Goal: Task Accomplishment & Management: Complete application form

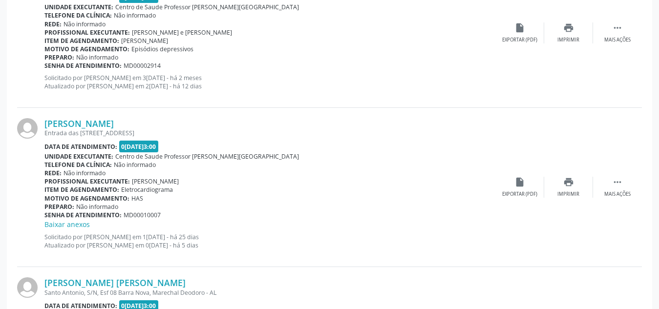
scroll to position [508, 0]
click at [110, 119] on link "[PERSON_NAME]" at bounding box center [78, 123] width 69 height 11
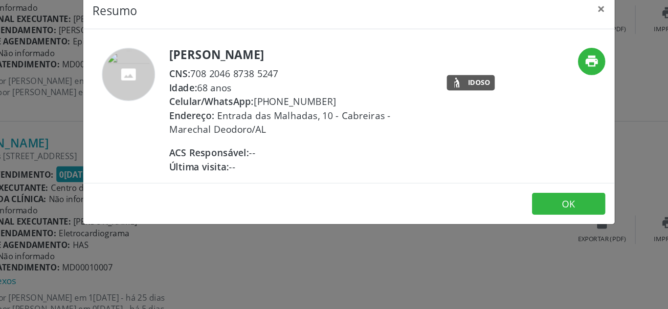
drag, startPoint x: 318, startPoint y: 90, endPoint x: 265, endPoint y: 91, distance: 53.3
click at [265, 91] on div "Celular/WhatsApp: [PHONE_NUMBER]" at bounding box center [297, 93] width 190 height 10
copy div "[PHONE_NUMBER]"
click at [371, 93] on div "Celular/WhatsApp: [PHONE_NUMBER]" at bounding box center [297, 93] width 190 height 10
click at [490, 165] on button "OK" at bounding box center [495, 168] width 54 height 17
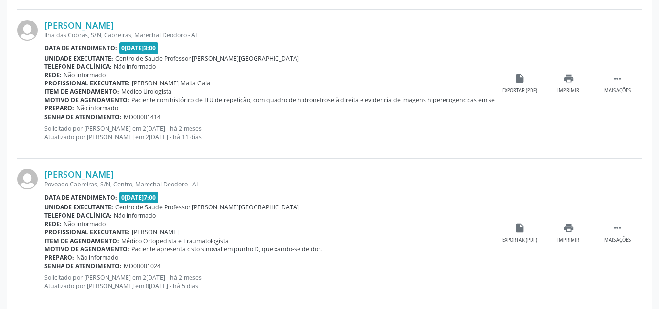
scroll to position [966, 0]
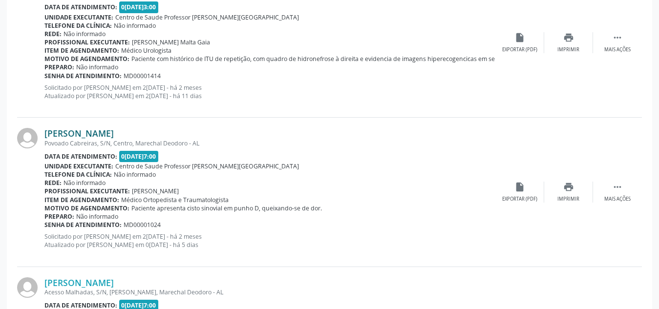
click at [100, 136] on link "[PERSON_NAME]" at bounding box center [78, 133] width 69 height 11
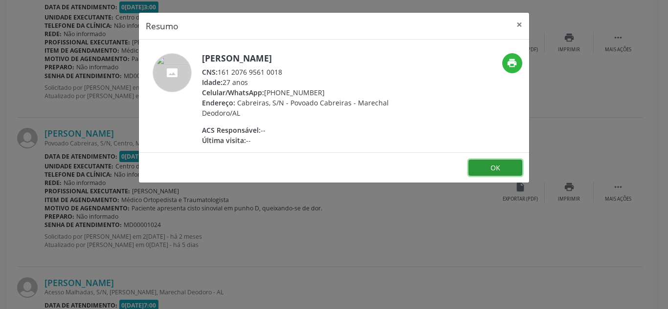
click at [483, 172] on button "OK" at bounding box center [495, 168] width 54 height 17
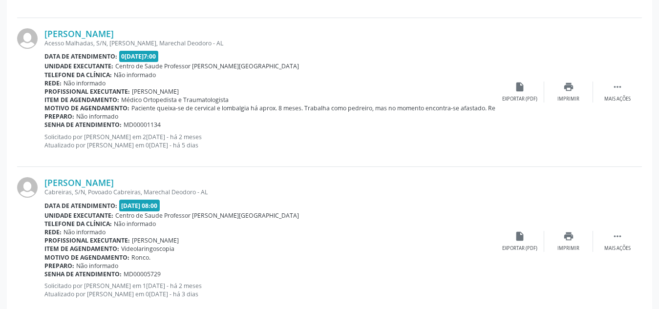
scroll to position [1236, 0]
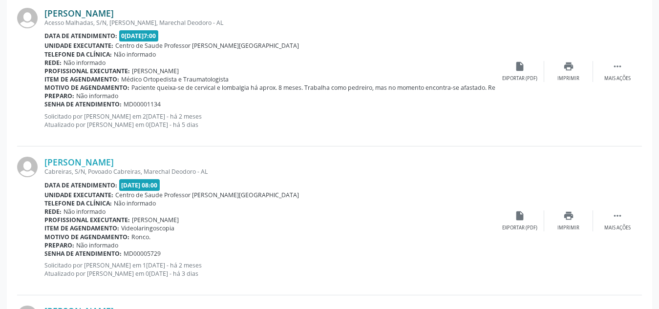
click at [114, 10] on link "[PERSON_NAME]" at bounding box center [78, 13] width 69 height 11
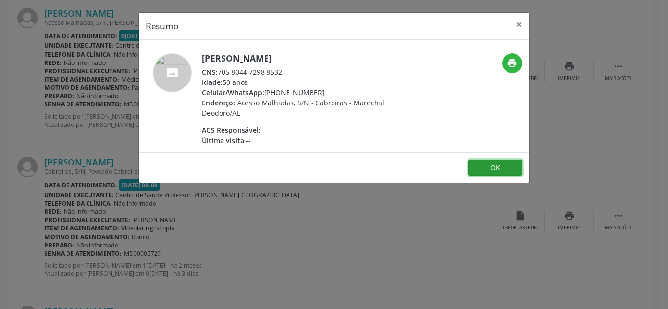
click at [486, 173] on button "OK" at bounding box center [495, 168] width 54 height 17
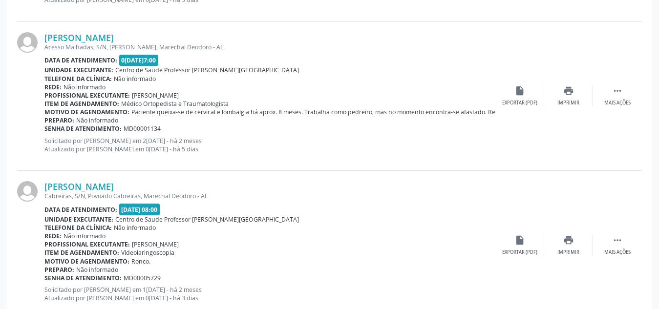
scroll to position [1211, 0]
click at [114, 39] on link "[PERSON_NAME]" at bounding box center [78, 38] width 69 height 11
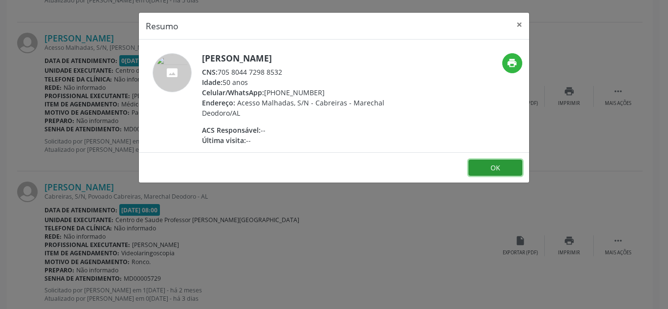
click at [492, 166] on button "OK" at bounding box center [495, 168] width 54 height 17
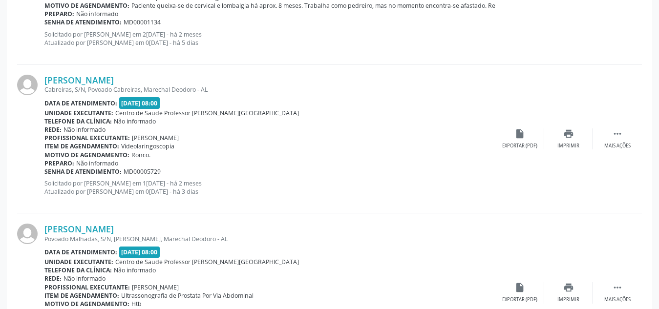
scroll to position [1317, 0]
click at [114, 80] on link "[PERSON_NAME]" at bounding box center [78, 81] width 69 height 11
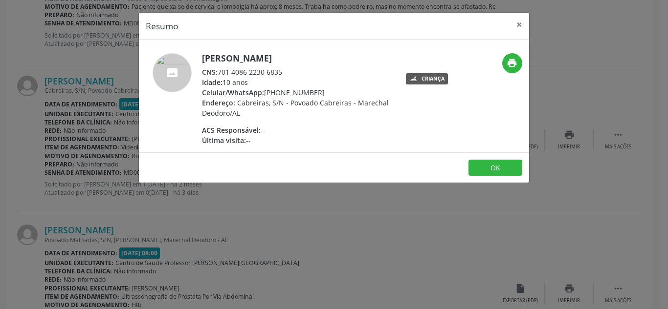
drag, startPoint x: 322, startPoint y: 90, endPoint x: 266, endPoint y: 92, distance: 55.8
click at [266, 92] on div "Celular/WhatsApp: [PHONE_NUMBER]" at bounding box center [297, 93] width 190 height 10
copy div "[PHONE_NUMBER]"
click at [399, 133] on div "print Criança" at bounding box center [464, 99] width 130 height 92
click at [483, 168] on button "OK" at bounding box center [495, 168] width 54 height 17
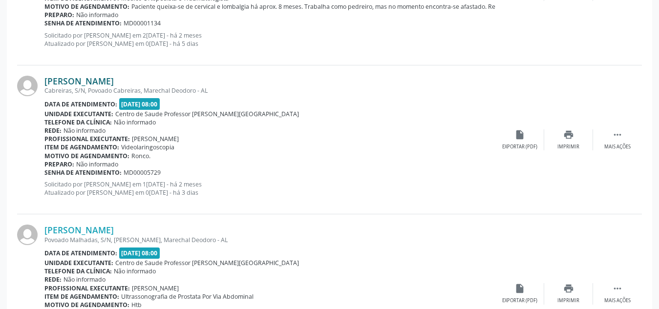
click at [114, 80] on link "[PERSON_NAME]" at bounding box center [78, 81] width 69 height 11
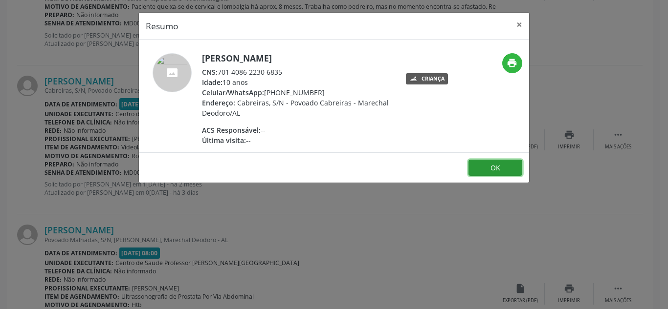
click at [484, 172] on button "OK" at bounding box center [495, 168] width 54 height 17
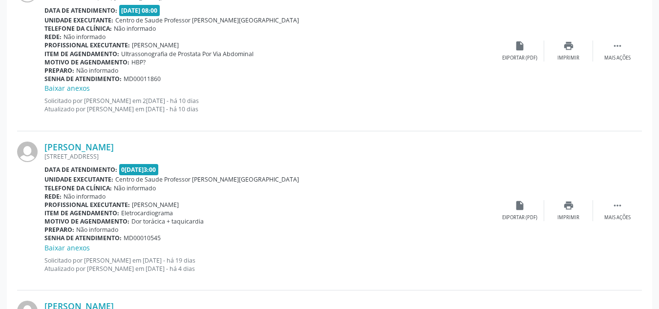
scroll to position [1893, 0]
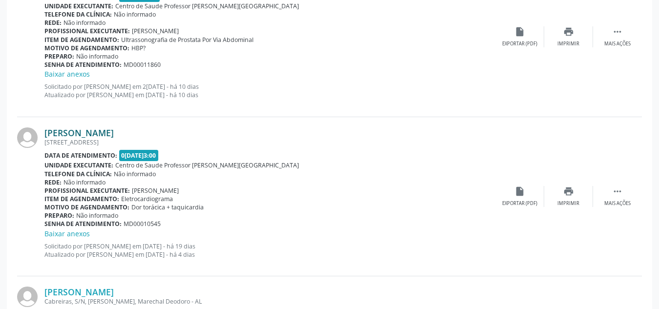
click at [114, 133] on link "[PERSON_NAME]" at bounding box center [78, 133] width 69 height 11
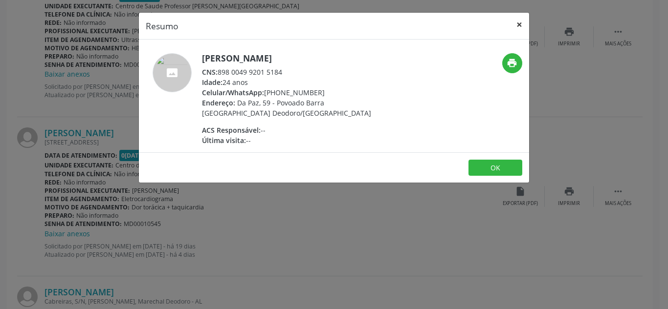
click at [516, 28] on button "×" at bounding box center [519, 25] width 20 height 24
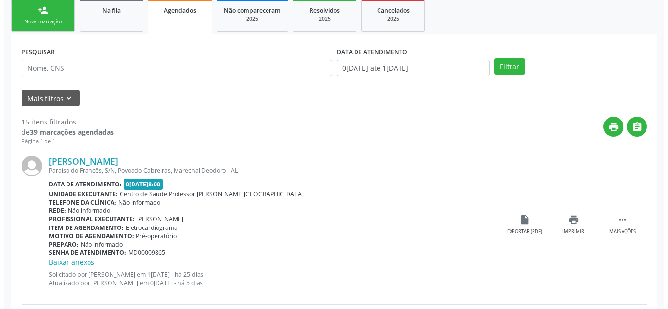
scroll to position [162, 0]
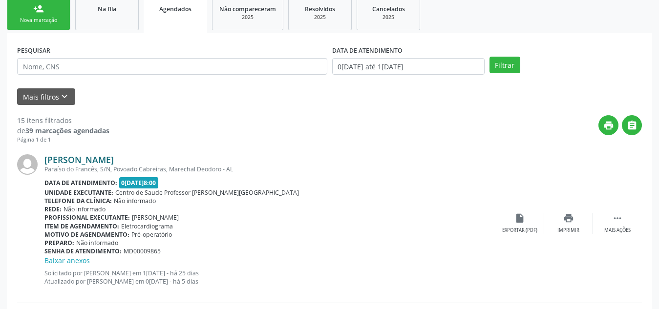
click at [114, 165] on link "[PERSON_NAME]" at bounding box center [78, 159] width 69 height 11
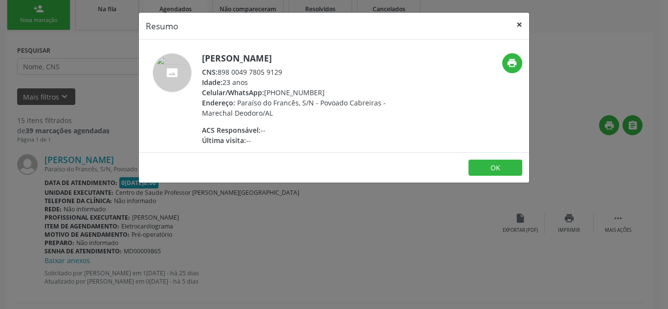
click at [520, 25] on button "×" at bounding box center [519, 25] width 20 height 24
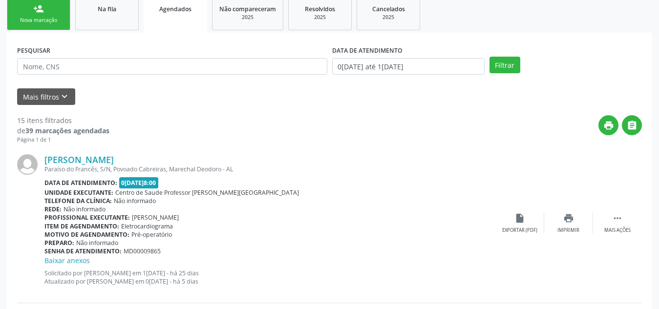
click at [38, 21] on div "Nova marcação" at bounding box center [38, 20] width 49 height 7
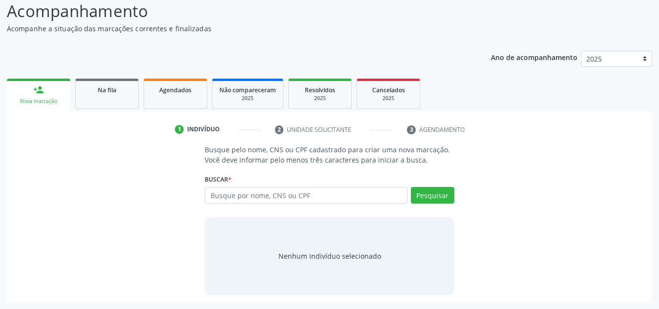
scroll to position [81, 0]
click at [271, 198] on input "text" at bounding box center [306, 195] width 203 height 17
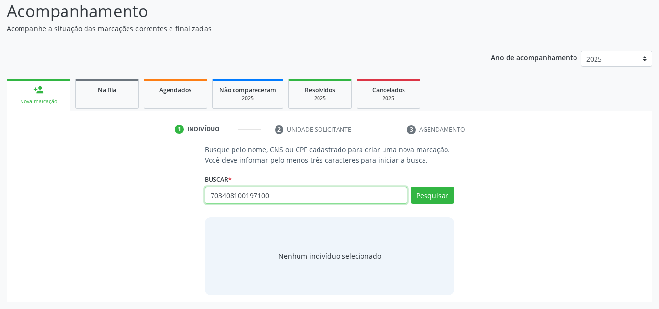
type input "703408100197100"
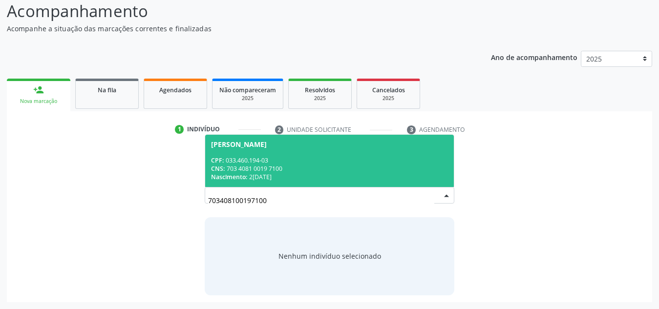
click at [296, 154] on span "[PERSON_NAME] CPF: 033.460.194-03 CNS: 703 4081 0019 7100 Nascimento: 2[DATE]" at bounding box center [329, 161] width 249 height 52
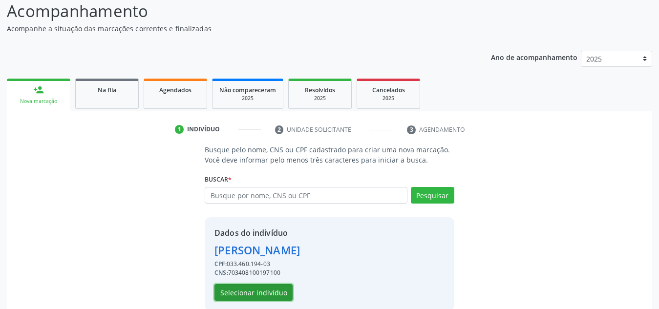
click at [269, 294] on button "Selecionar indivíduo" at bounding box center [254, 293] width 78 height 17
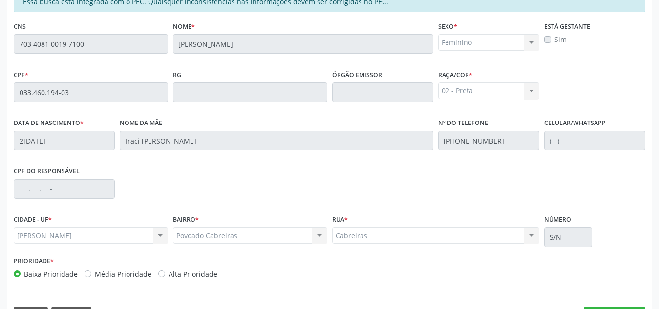
scroll to position [263, 0]
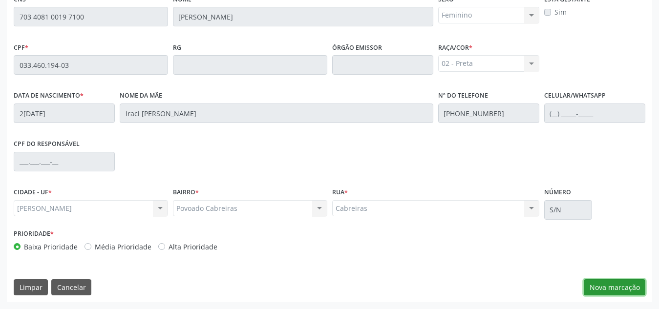
click at [629, 289] on button "Nova marcação" at bounding box center [615, 288] width 62 height 17
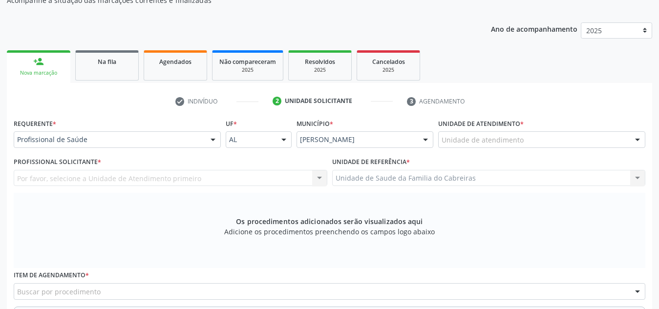
scroll to position [109, 0]
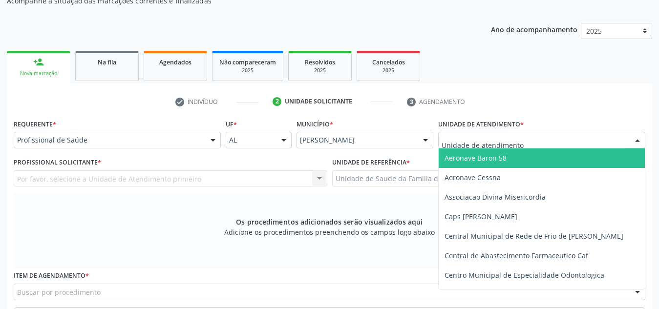
click at [557, 142] on div at bounding box center [542, 140] width 207 height 17
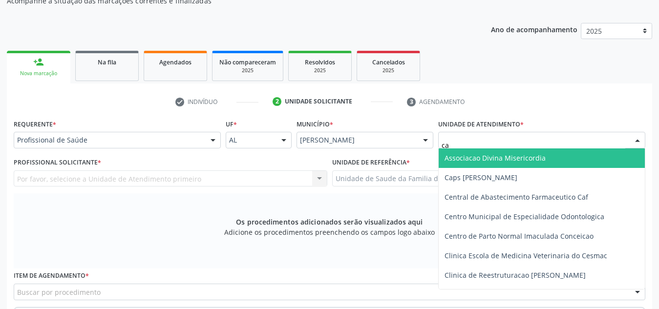
type input "cab"
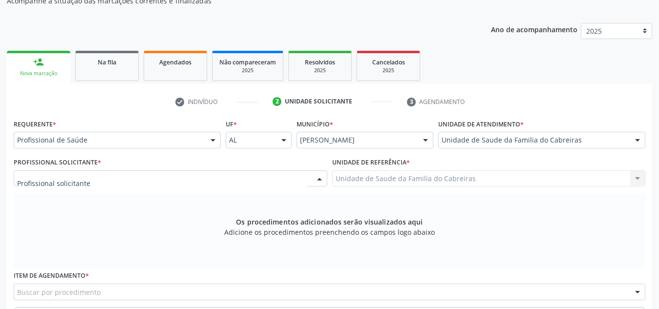
click at [173, 181] on div at bounding box center [171, 179] width 314 height 17
click at [168, 197] on div "Os procedimentos adicionados serão visualizados aqui Adicione os procedimentos …" at bounding box center [330, 231] width 632 height 75
click at [160, 179] on div "Profissional solicitante" at bounding box center [171, 179] width 314 height 17
click at [154, 218] on div "Os procedimentos adicionados serão visualizados aqui Adicione os procedimentos …" at bounding box center [330, 231] width 632 height 75
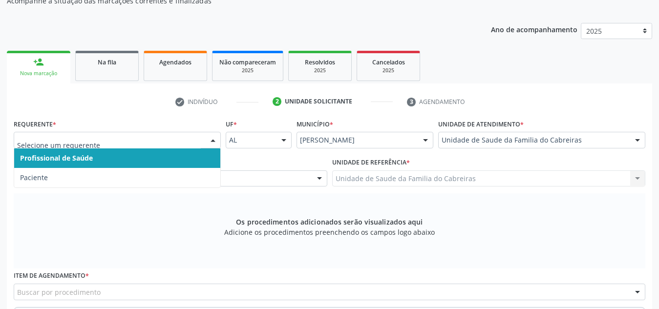
click at [161, 139] on input "text" at bounding box center [109, 145] width 184 height 20
click at [162, 162] on span "Profissional de Saúde" at bounding box center [117, 159] width 206 height 20
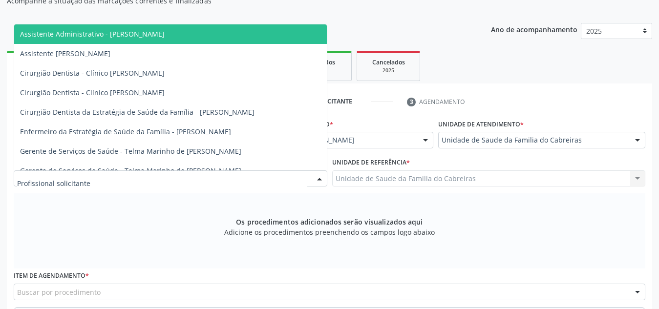
click at [160, 178] on div at bounding box center [171, 179] width 314 height 17
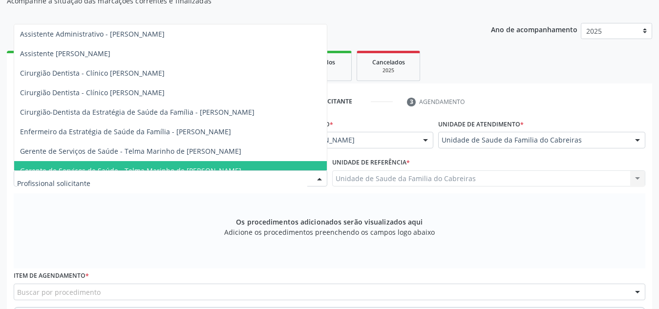
click at [131, 221] on div "Os procedimentos adicionados serão visualizados aqui Adicione os procedimentos …" at bounding box center [330, 231] width 632 height 75
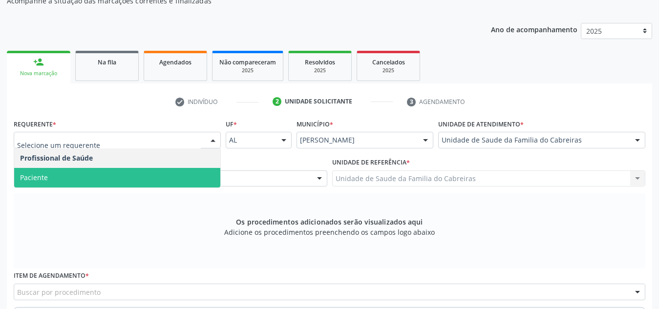
click at [142, 174] on span "Paciente" at bounding box center [117, 178] width 206 height 20
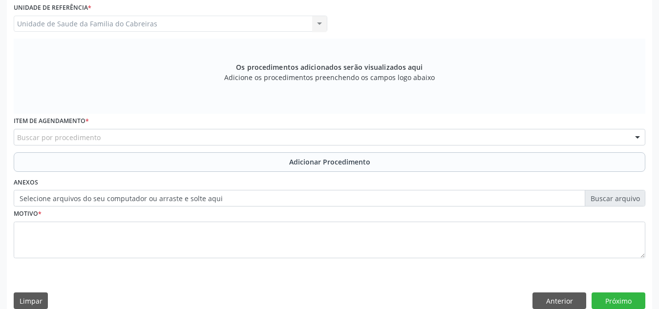
scroll to position [264, 0]
click at [232, 133] on div "Buscar por procedimento" at bounding box center [330, 137] width 632 height 17
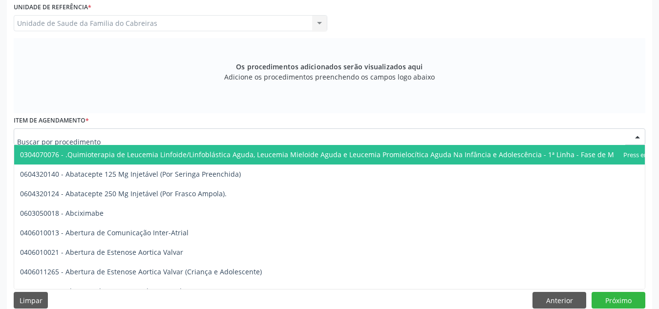
click at [232, 133] on input "text" at bounding box center [321, 142] width 609 height 20
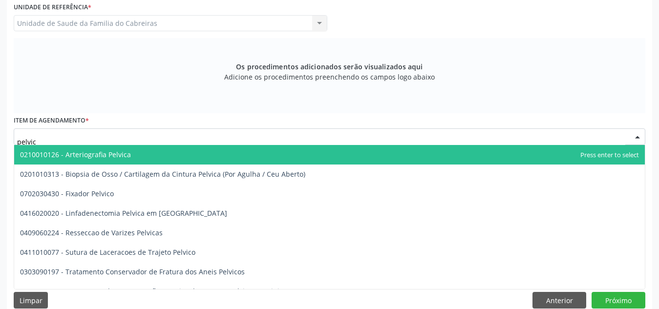
type input "pelvica"
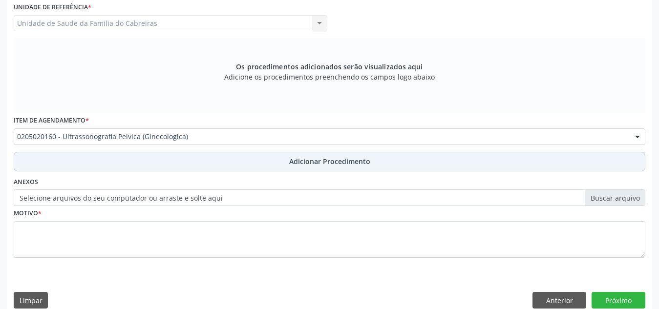
click at [243, 163] on button "Adicionar Procedimento" at bounding box center [330, 162] width 632 height 20
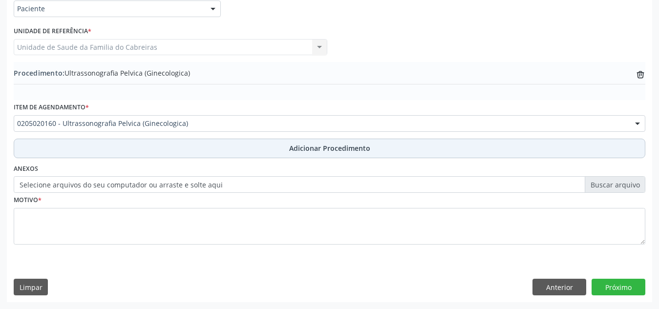
scroll to position [241, 0]
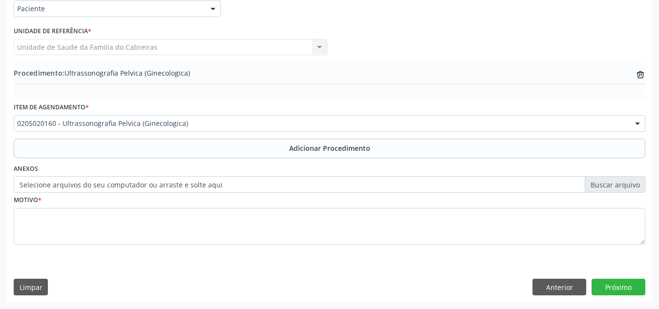
click at [232, 187] on label "Selecione arquivos do seu computador ou arraste e solte aqui" at bounding box center [330, 184] width 632 height 17
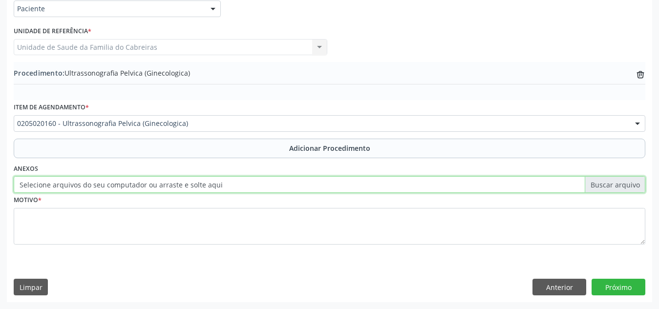
click at [232, 187] on input "Selecione arquivos do seu computador ou arraste e solte aqui" at bounding box center [330, 184] width 632 height 17
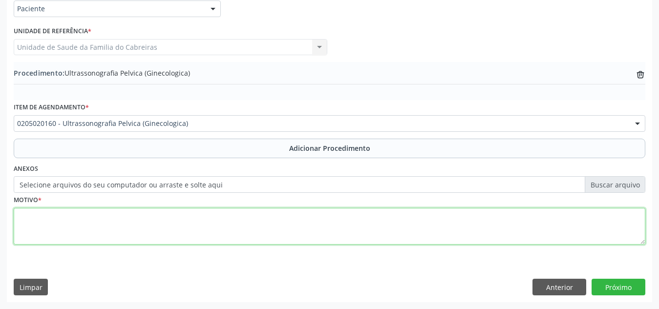
click at [223, 230] on textarea at bounding box center [330, 226] width 632 height 37
type textarea "Avaliação ginecológica."
click at [331, 228] on textarea "Avaliação ginecológica." at bounding box center [330, 226] width 632 height 37
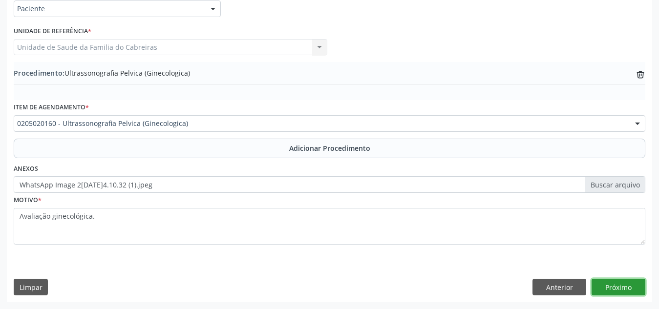
click at [614, 288] on button "Próximo" at bounding box center [619, 287] width 54 height 17
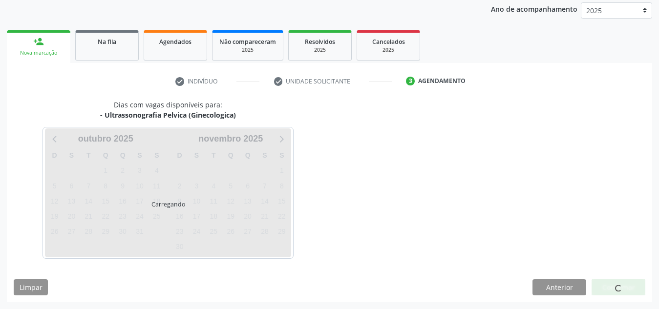
scroll to position [130, 0]
click at [614, 288] on div at bounding box center [619, 288] width 54 height 17
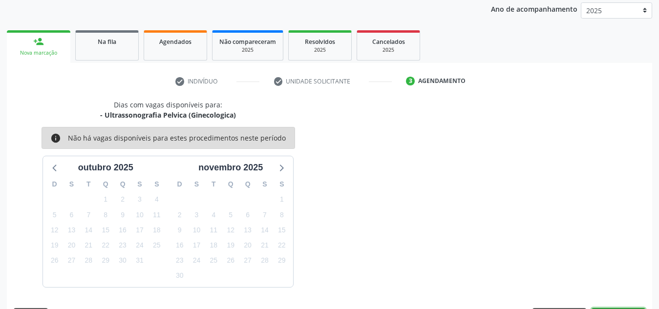
scroll to position [158, 0]
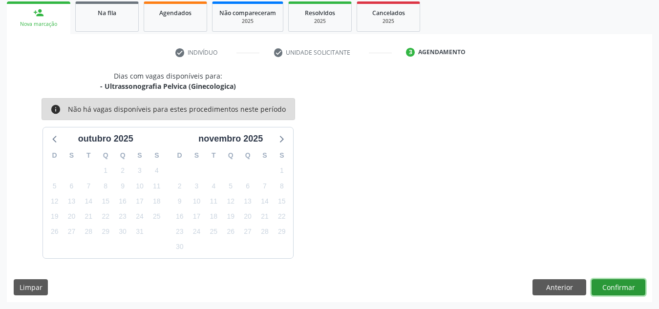
click at [614, 288] on button "Confirmar" at bounding box center [619, 288] width 54 height 17
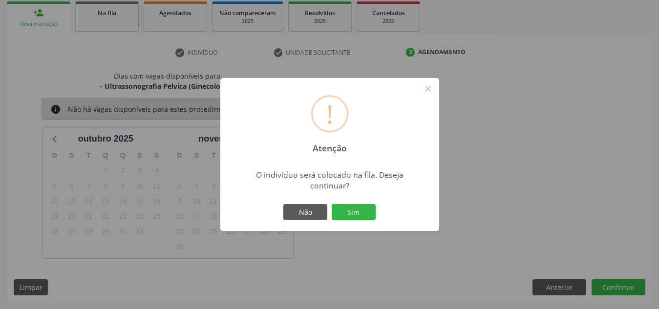
click at [332, 204] on button "Sim" at bounding box center [354, 212] width 44 height 17
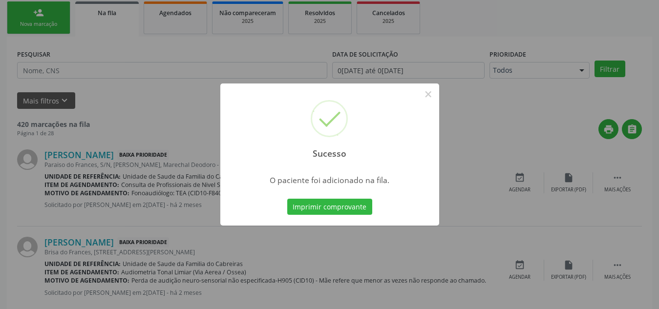
scroll to position [27, 0]
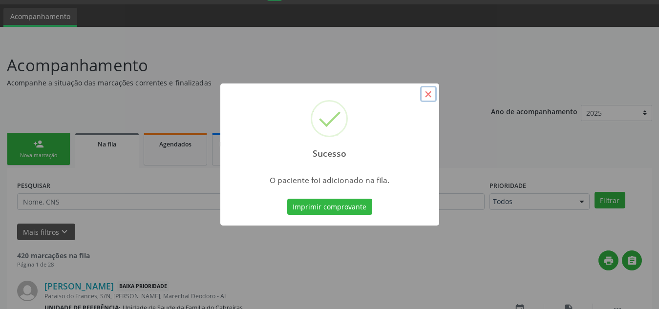
click at [428, 93] on button "×" at bounding box center [428, 94] width 17 height 17
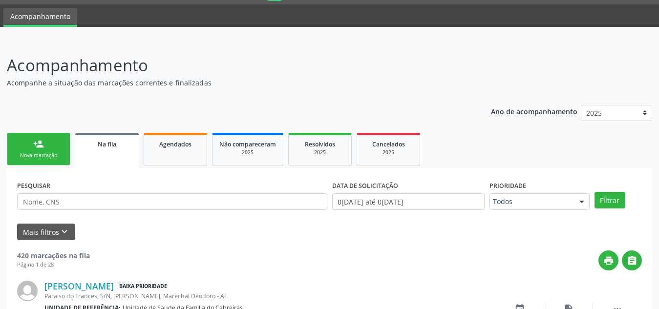
click at [48, 136] on link "person_add Nova marcação" at bounding box center [39, 149] width 64 height 33
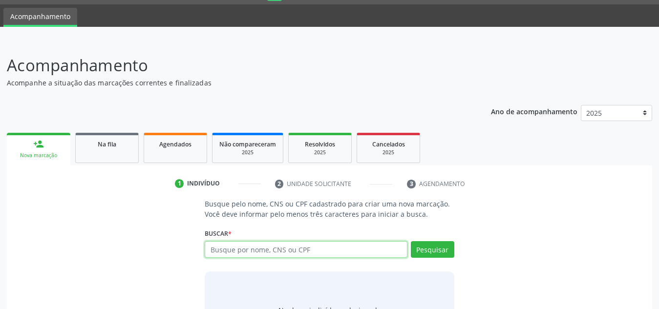
click at [225, 248] on input "text" at bounding box center [306, 250] width 203 height 17
type input "05744673431"
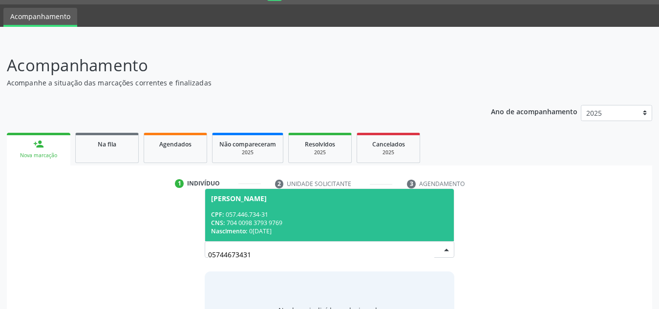
click at [253, 236] on div "Nascimento: 0[DATE]" at bounding box center [329, 231] width 237 height 8
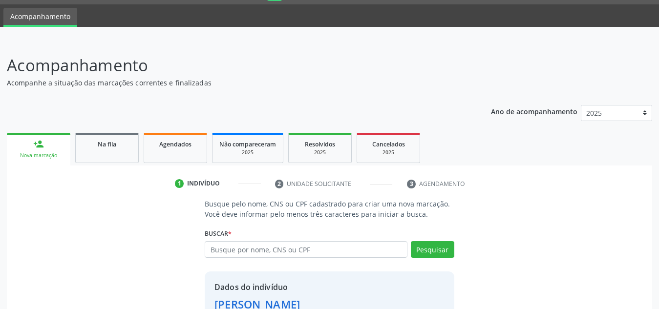
scroll to position [96, 0]
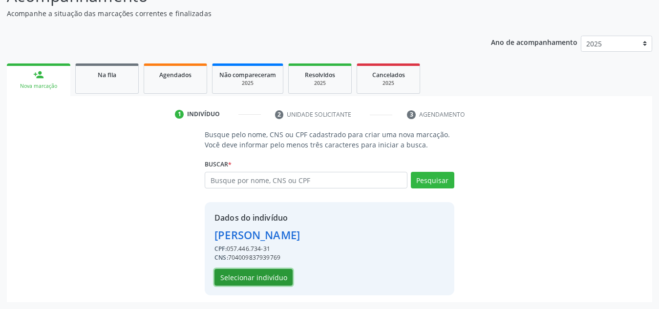
click at [247, 280] on button "Selecionar indivíduo" at bounding box center [254, 277] width 78 height 17
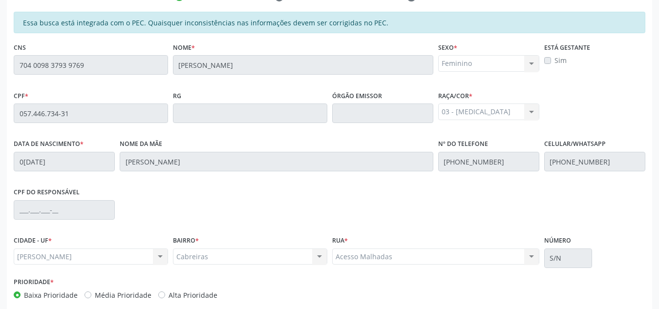
scroll to position [263, 0]
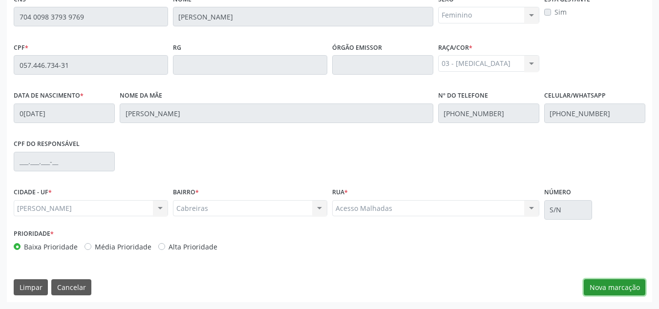
click at [607, 286] on button "Nova marcação" at bounding box center [615, 288] width 62 height 17
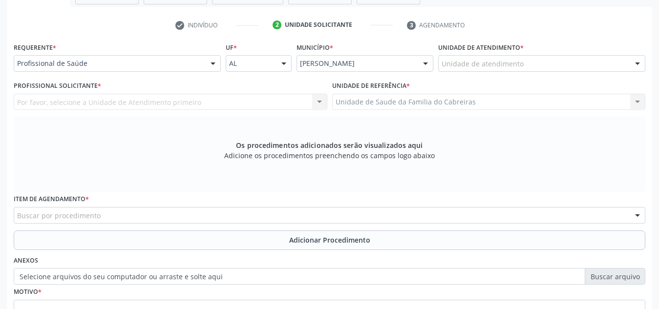
scroll to position [185, 0]
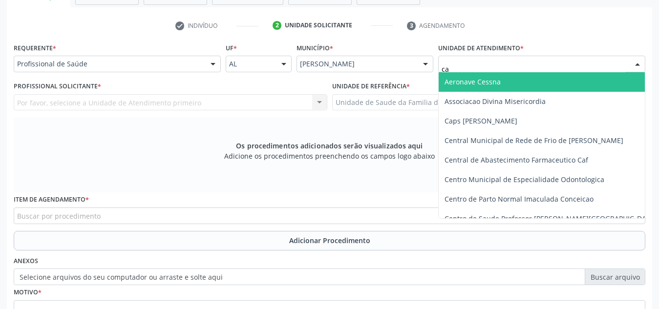
type input "cab"
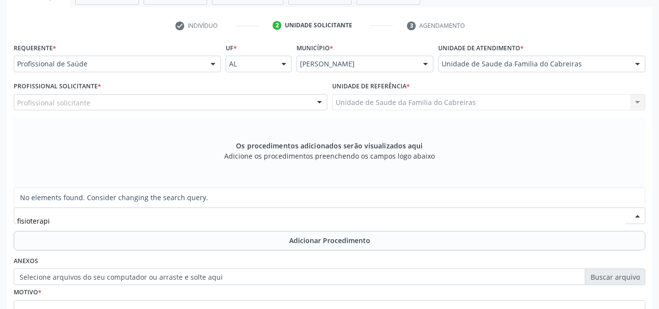
type input "fisioterap"
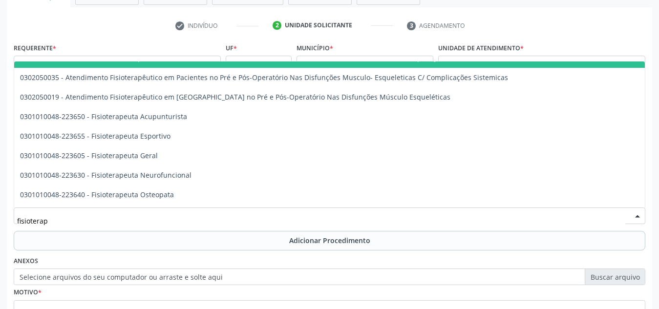
scroll to position [430, 0]
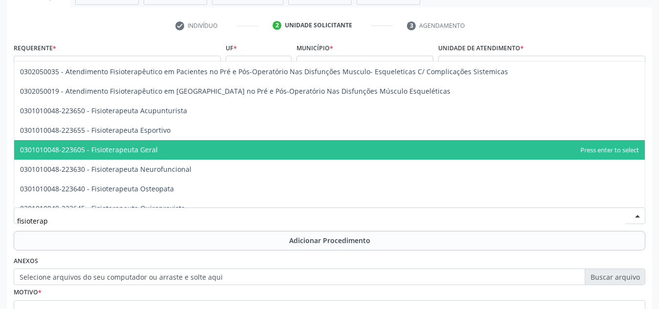
click at [272, 148] on span "0301010048-223605 - Fisioterapeuta Geral" at bounding box center [329, 150] width 631 height 20
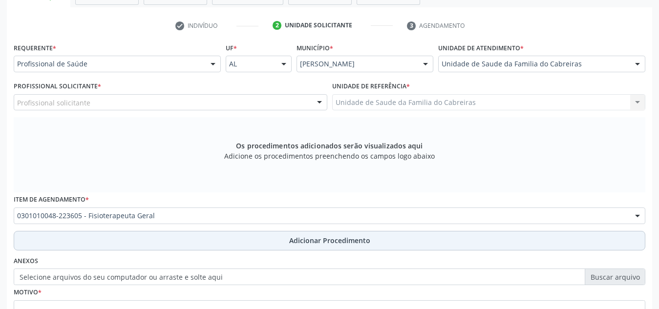
click at [271, 240] on button "Adicionar Procedimento" at bounding box center [330, 241] width 632 height 20
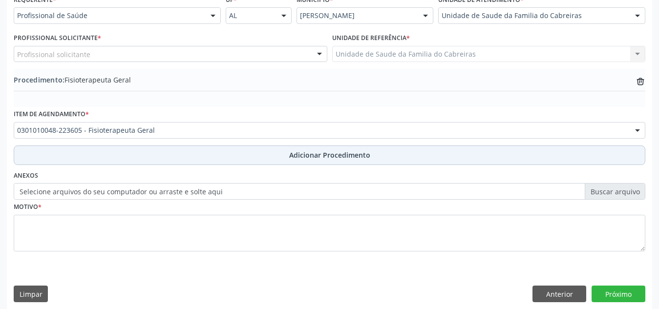
scroll to position [240, 0]
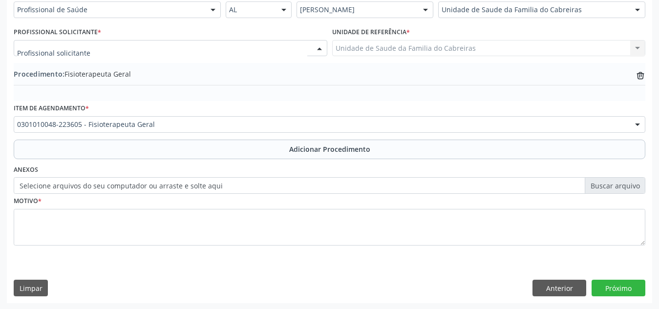
click at [295, 52] on div at bounding box center [171, 48] width 314 height 17
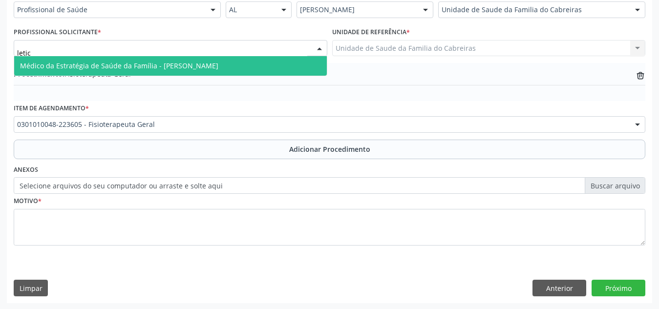
type input "letici"
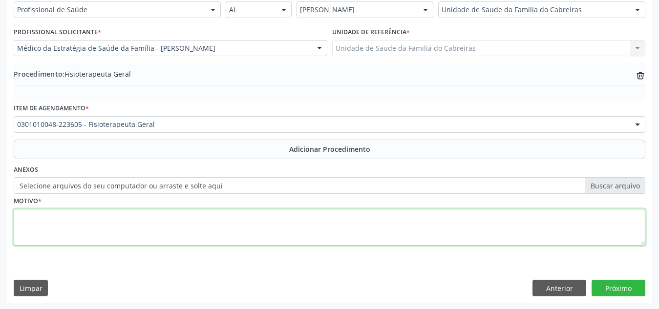
click at [239, 234] on textarea at bounding box center [330, 227] width 632 height 37
type textarea "Coluna Cervical (c4) - artrose não especificada."
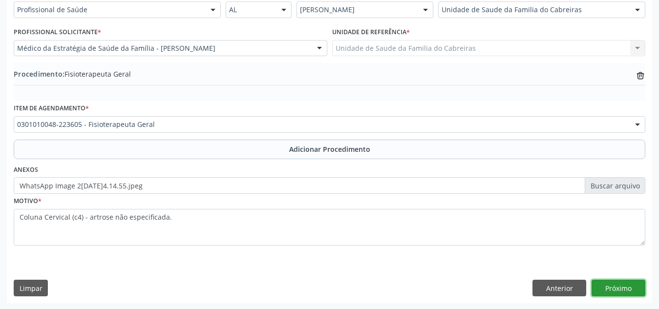
click at [615, 285] on button "Próximo" at bounding box center [619, 288] width 54 height 17
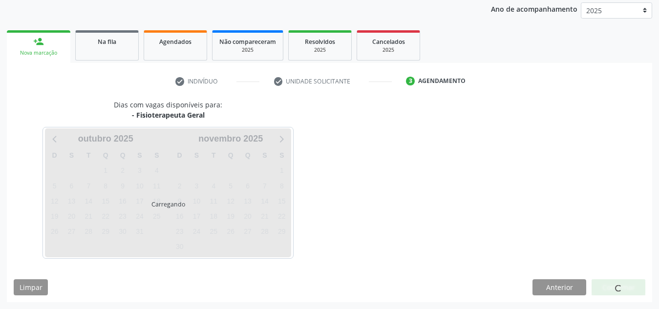
scroll to position [158, 0]
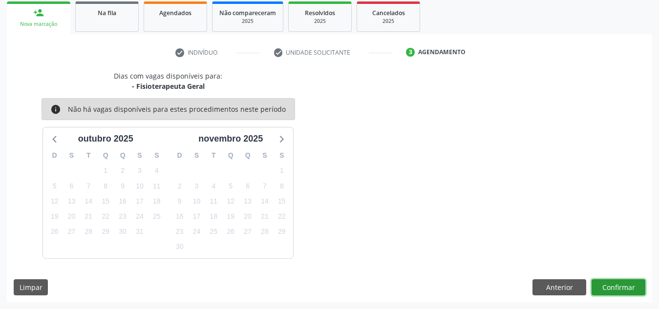
click at [615, 285] on button "Confirmar" at bounding box center [619, 288] width 54 height 17
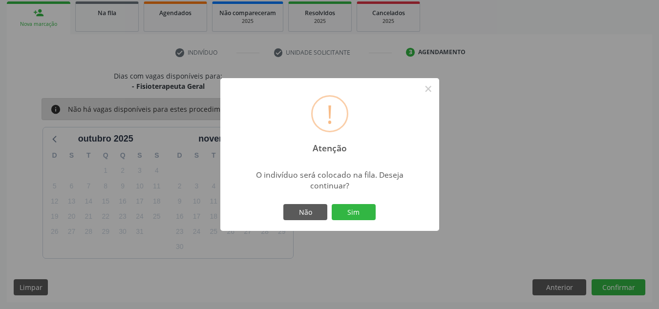
click at [332, 204] on button "Sim" at bounding box center [354, 212] width 44 height 17
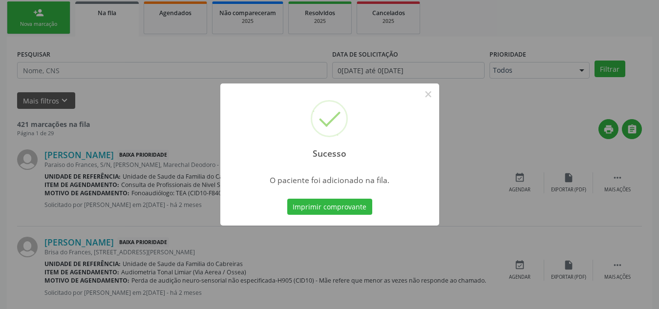
scroll to position [27, 0]
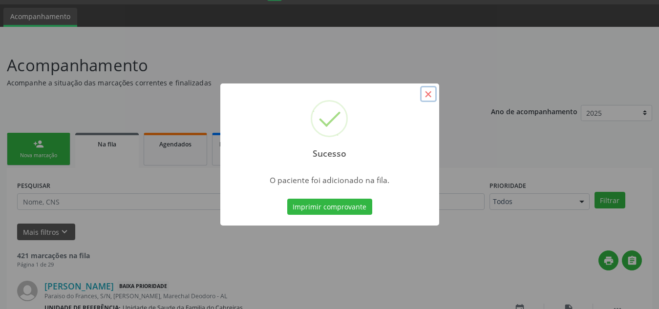
click at [431, 91] on button "×" at bounding box center [428, 94] width 17 height 17
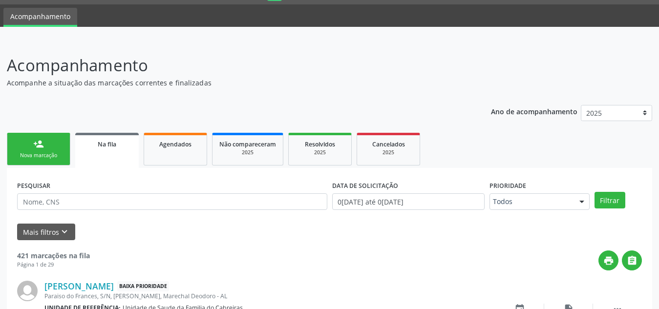
click at [48, 143] on link "person_add Nova marcação" at bounding box center [39, 149] width 64 height 33
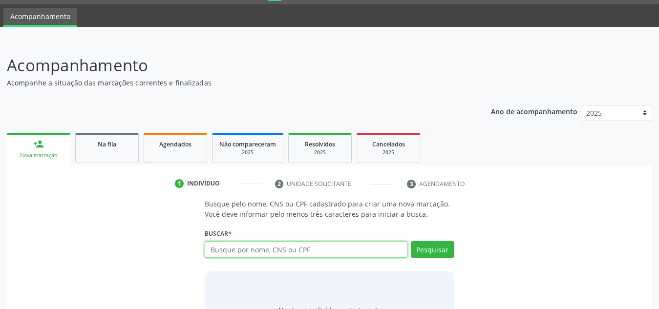
click at [237, 247] on input "text" at bounding box center [306, 250] width 203 height 17
type input "706901195026434"
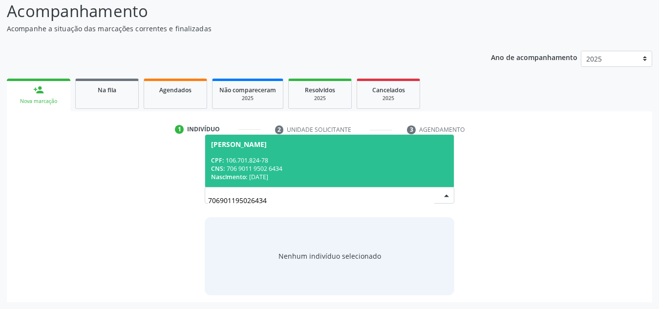
click at [266, 158] on div "CPF: 106.701.824-78" at bounding box center [329, 160] width 237 height 8
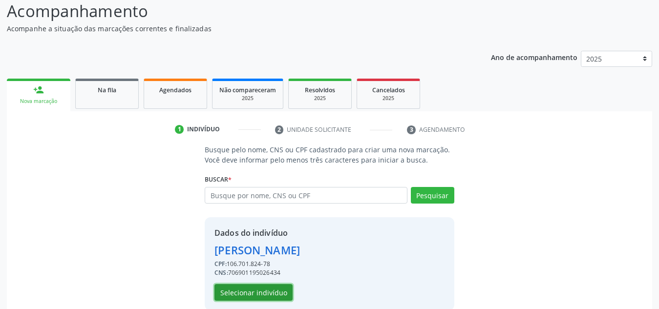
click at [270, 290] on button "Selecionar indivíduo" at bounding box center [254, 293] width 78 height 17
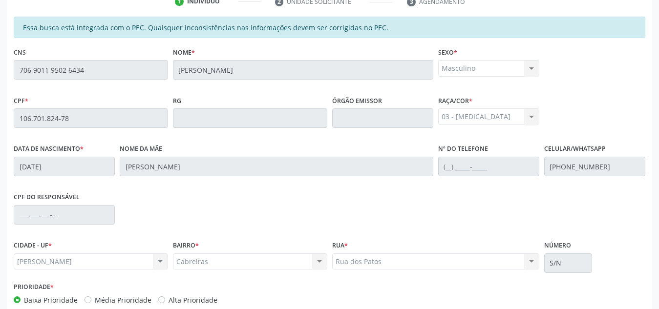
scroll to position [263, 0]
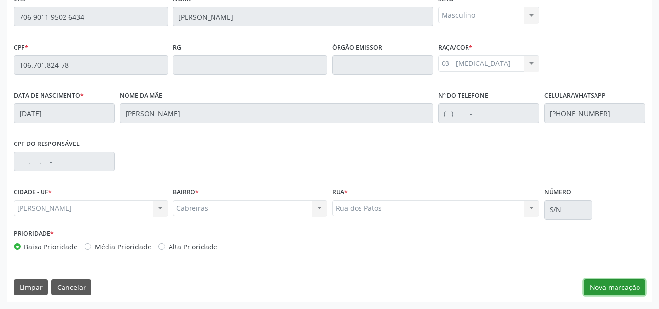
click at [598, 287] on button "Nova marcação" at bounding box center [615, 288] width 62 height 17
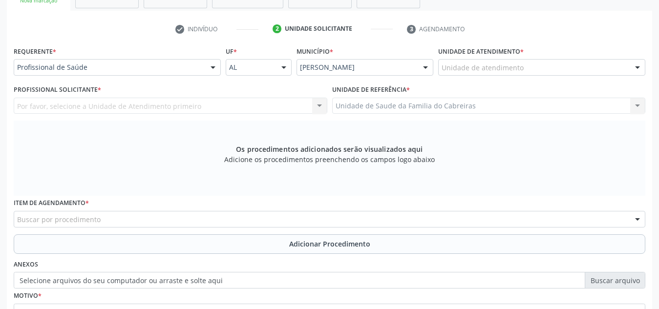
scroll to position [181, 0]
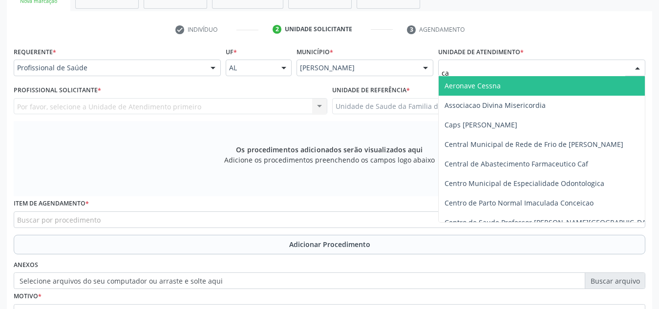
type input "cab"
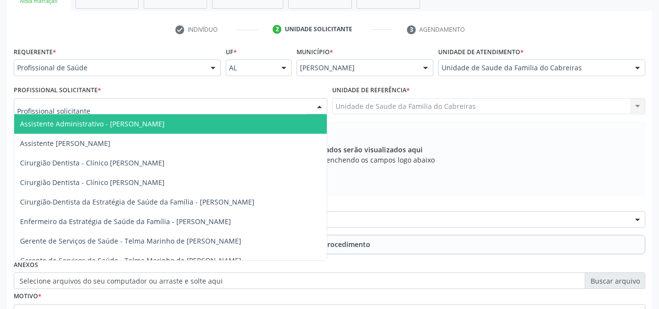
click at [190, 107] on div at bounding box center [171, 106] width 314 height 17
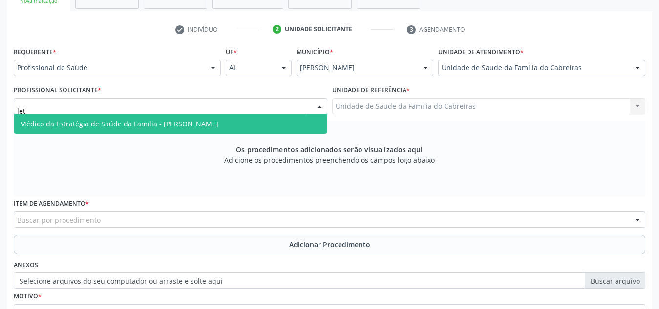
type input "leti"
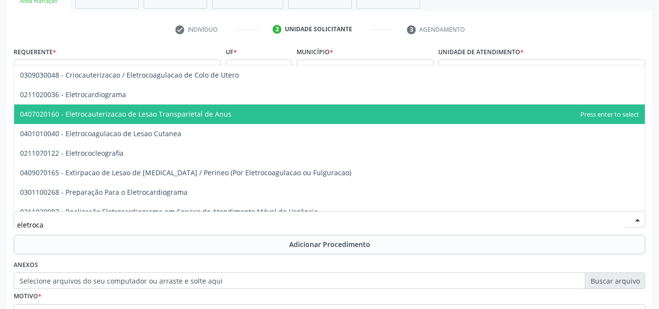
type input "eletrocar"
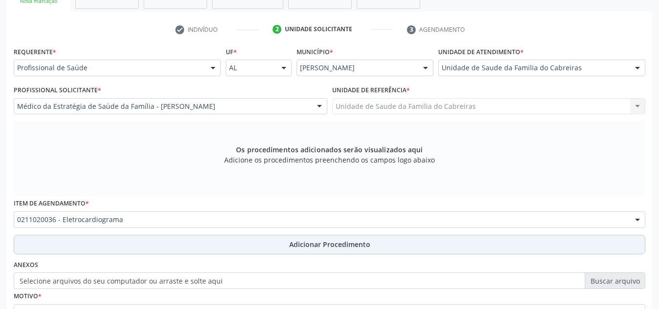
click at [176, 241] on button "Adicionar Procedimento" at bounding box center [330, 245] width 632 height 20
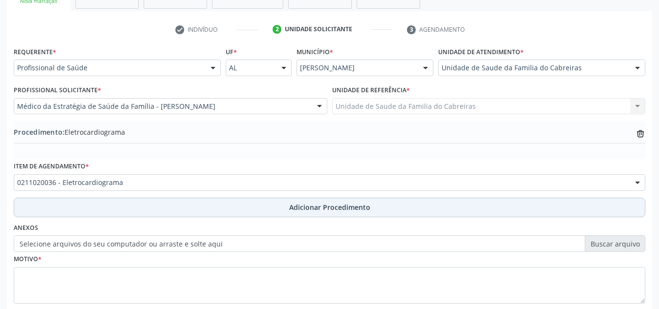
scroll to position [241, 0]
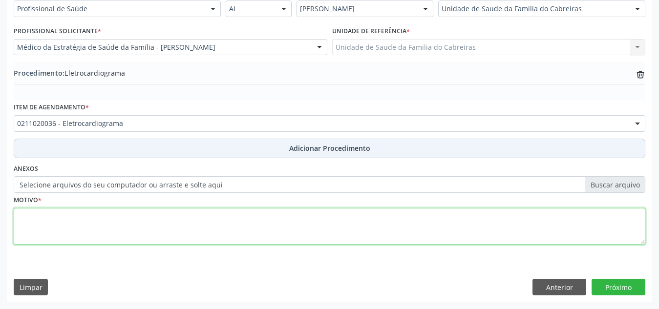
click at [176, 241] on textarea at bounding box center [330, 226] width 632 height 37
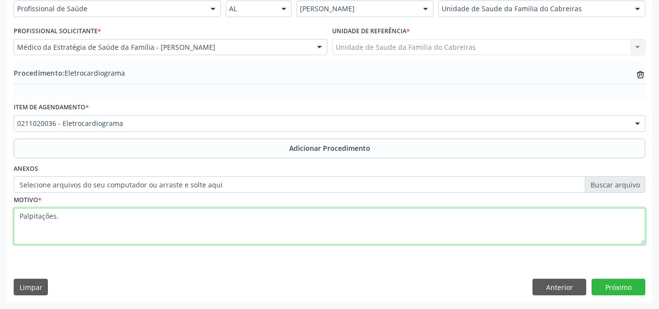
type textarea "Palpitações."
click at [365, 237] on textarea "Palpitações." at bounding box center [330, 226] width 632 height 37
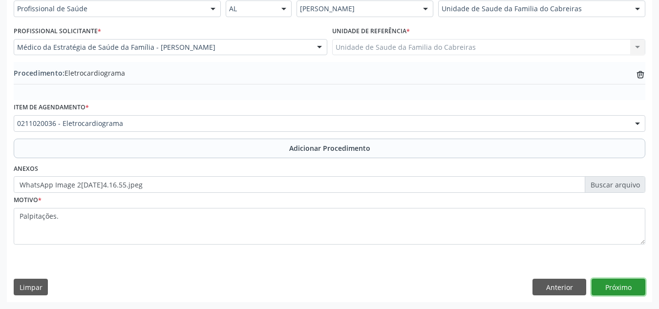
click at [613, 288] on button "Próximo" at bounding box center [619, 287] width 54 height 17
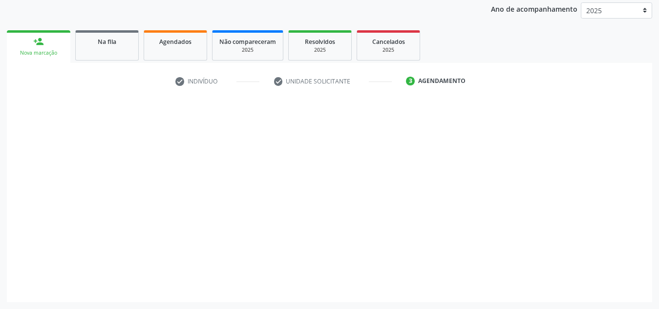
scroll to position [130, 0]
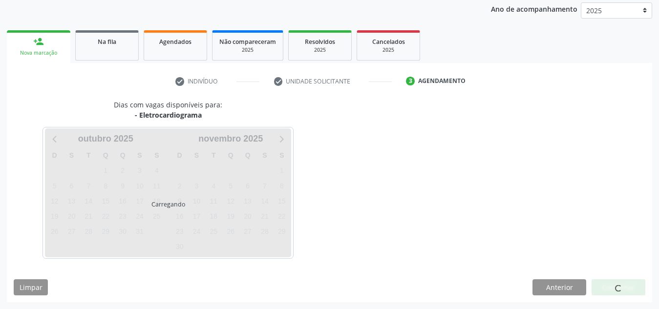
click at [613, 288] on div at bounding box center [619, 288] width 54 height 17
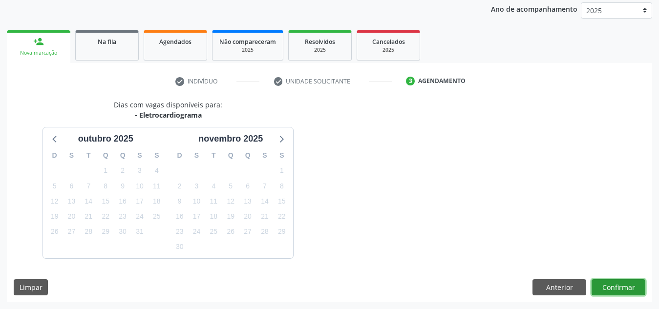
click at [613, 288] on button "Confirmar" at bounding box center [619, 288] width 54 height 17
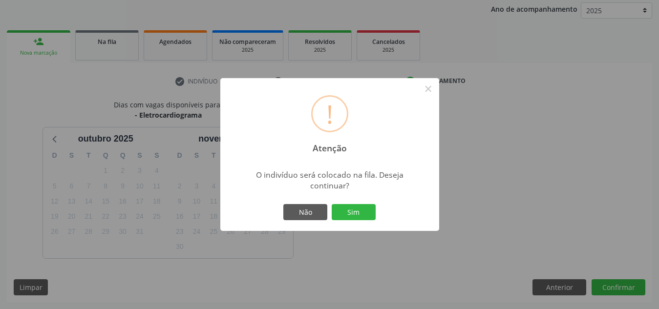
click at [332, 204] on button "Sim" at bounding box center [354, 212] width 44 height 17
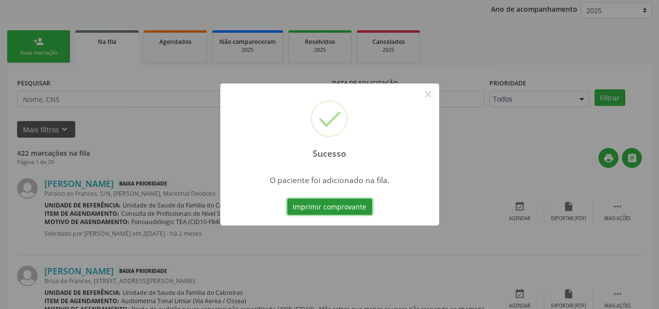
scroll to position [27, 0]
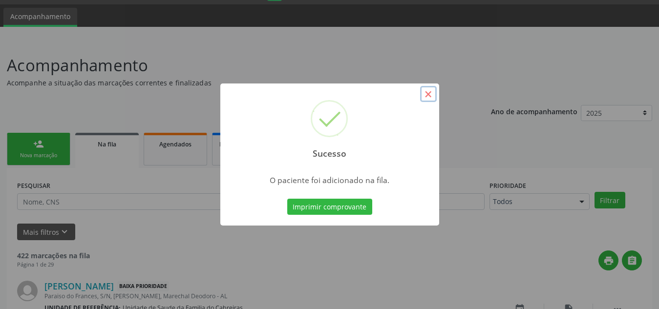
click at [427, 94] on button "×" at bounding box center [428, 94] width 17 height 17
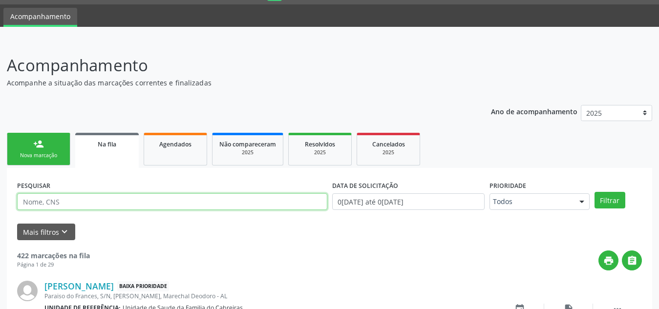
click at [242, 200] on input "text" at bounding box center [172, 202] width 310 height 17
type input "[PERSON_NAME]"
click at [595, 192] on button "Filtrar" at bounding box center [610, 200] width 31 height 17
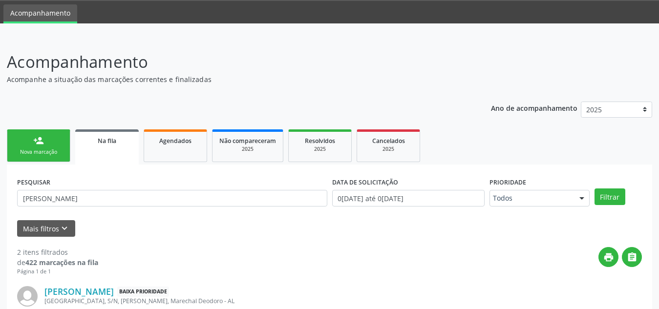
scroll to position [0, 0]
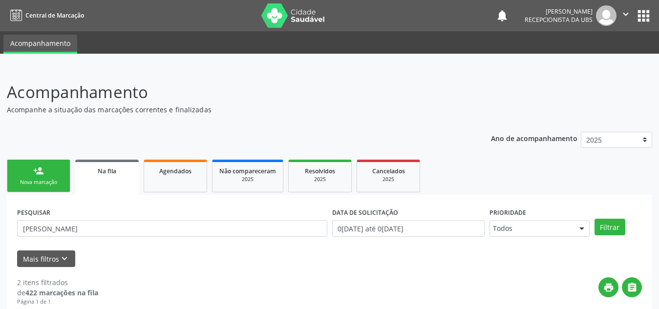
click at [57, 174] on link "person_add Nova marcação" at bounding box center [39, 176] width 64 height 33
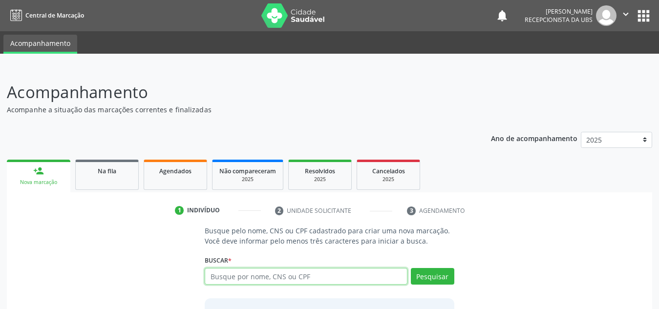
click at [254, 273] on input "text" at bounding box center [306, 276] width 203 height 17
type input "706407636588188"
click at [300, 273] on input "text" at bounding box center [306, 276] width 203 height 17
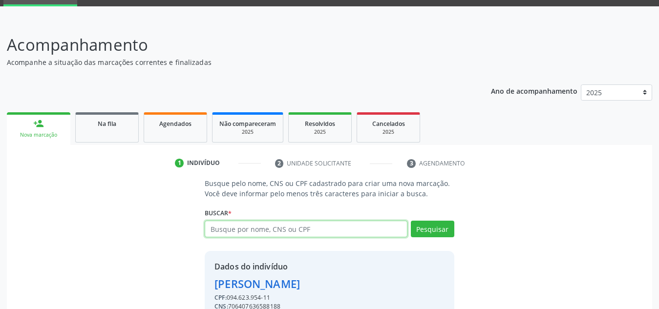
scroll to position [81, 0]
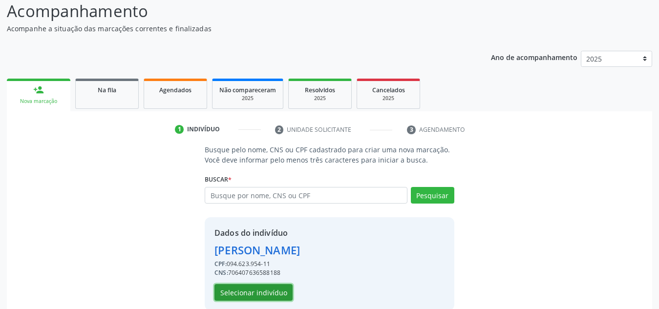
click at [261, 291] on button "Selecionar indivíduo" at bounding box center [254, 293] width 78 height 17
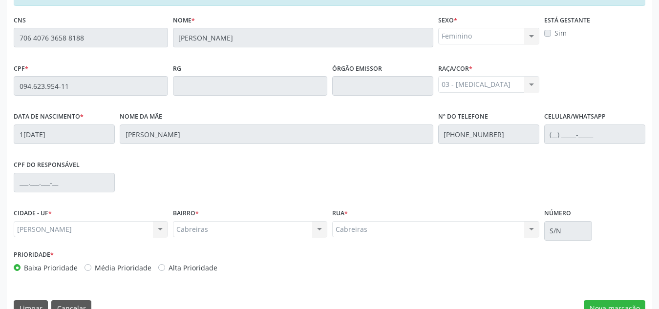
scroll to position [242, 0]
click at [607, 303] on button "Nova marcação" at bounding box center [615, 308] width 62 height 17
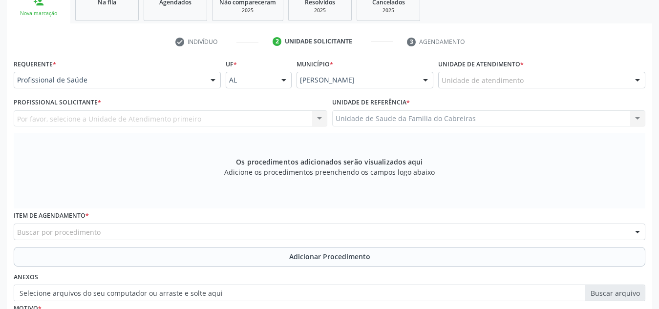
scroll to position [167, 0]
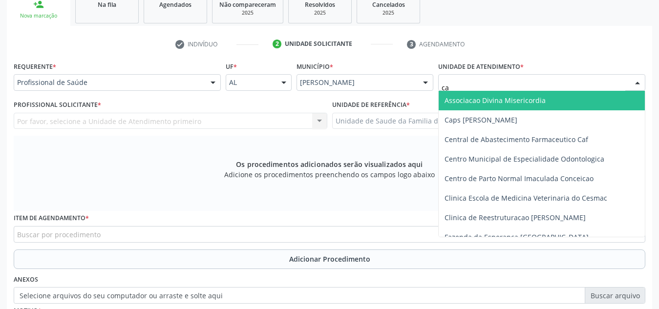
type input "cab"
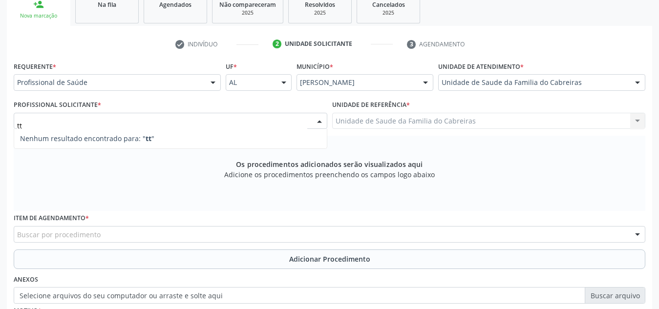
type input "t"
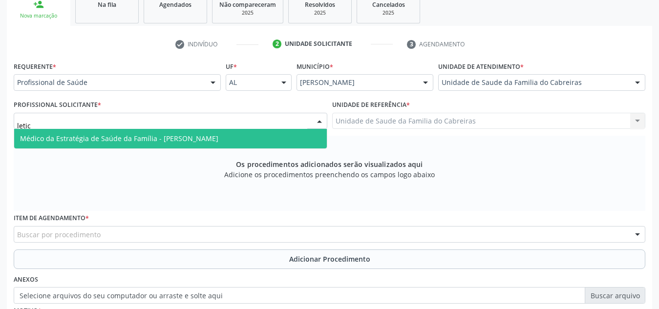
type input "letici"
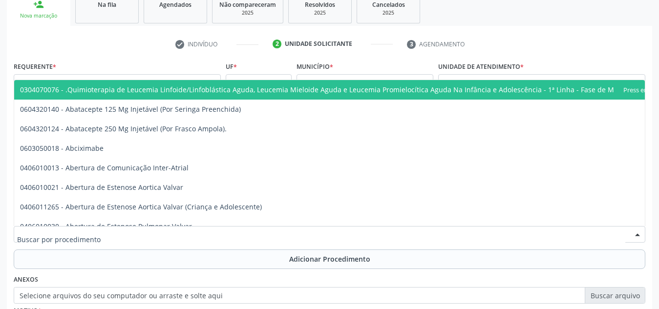
click at [220, 234] on div at bounding box center [330, 234] width 632 height 17
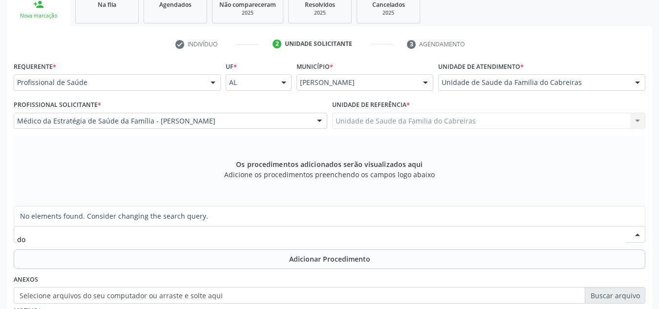
type input "d"
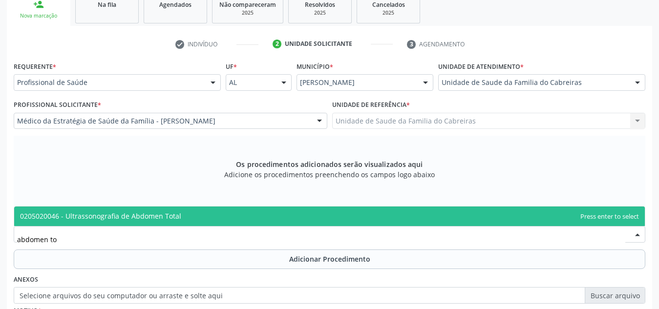
type input "abdomen tot"
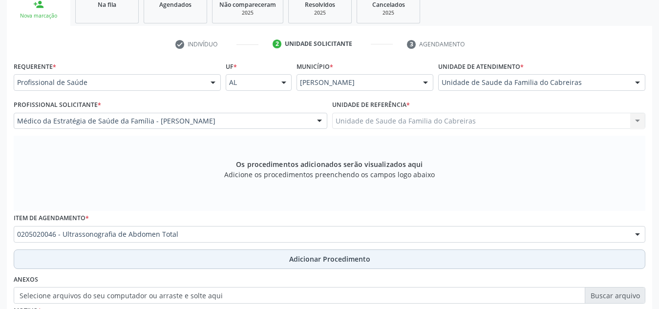
click at [218, 263] on button "Adicionar Procedimento" at bounding box center [330, 260] width 632 height 20
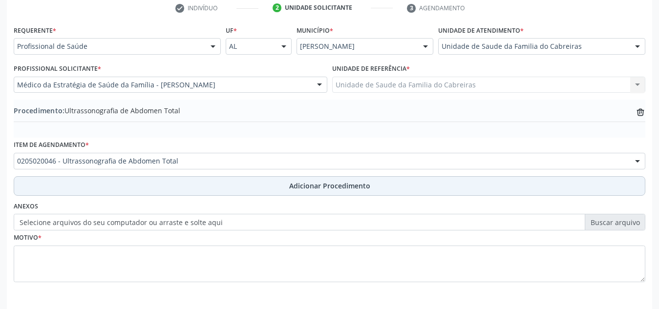
scroll to position [217, 0]
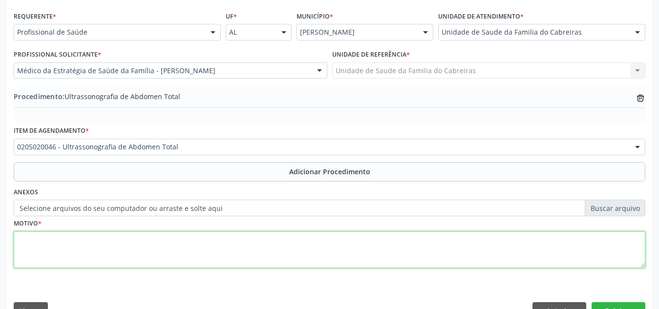
click at [221, 258] on textarea at bounding box center [330, 250] width 632 height 37
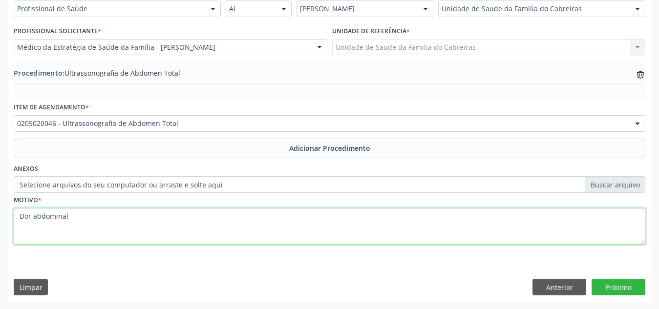
type textarea "Dor abdominal"
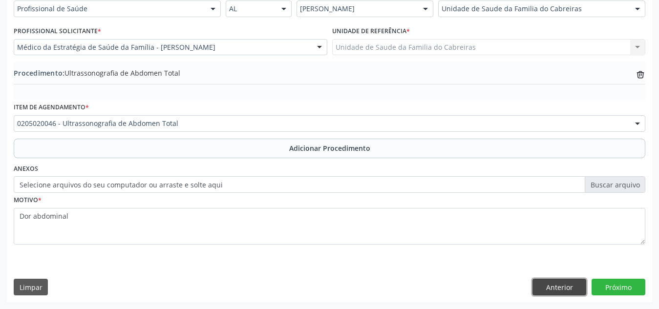
click at [567, 280] on button "Anterior" at bounding box center [560, 287] width 54 height 17
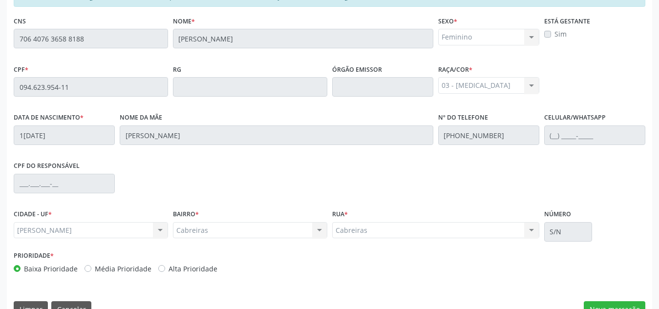
click at [567, 280] on div "Prioridade * Baixa Prioridade Média Prioridade Alta Prioridade" at bounding box center [329, 265] width 637 height 32
click at [479, 272] on div "Prioridade * Baixa Prioridade Média Prioridade Alta Prioridade" at bounding box center [329, 265] width 637 height 32
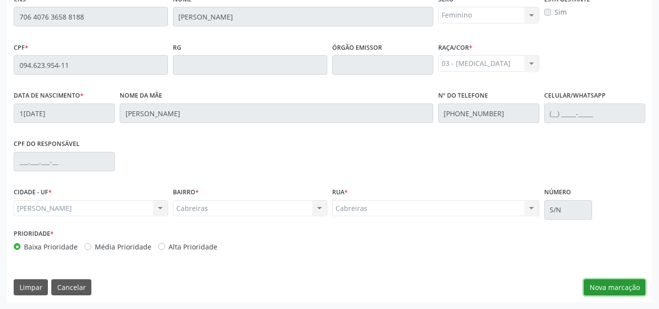
click at [633, 288] on button "Nova marcação" at bounding box center [615, 288] width 62 height 17
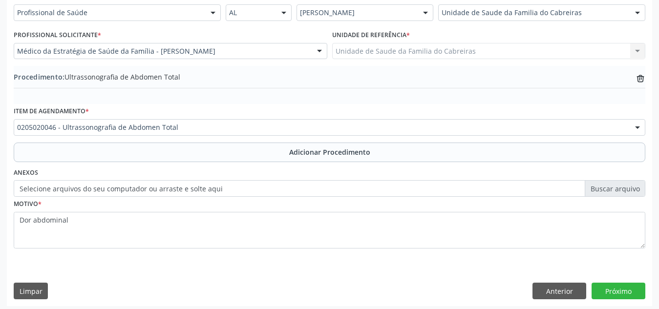
scroll to position [237, 0]
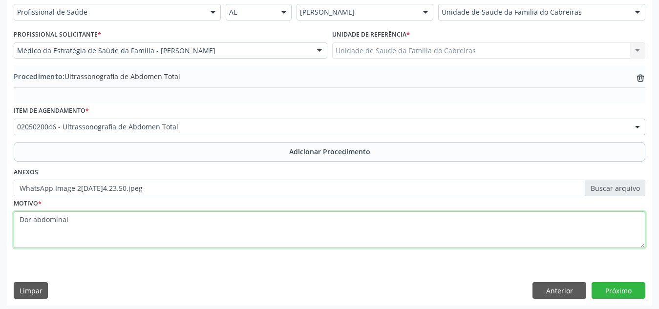
click at [409, 234] on textarea "Dor abdominal" at bounding box center [330, 230] width 632 height 37
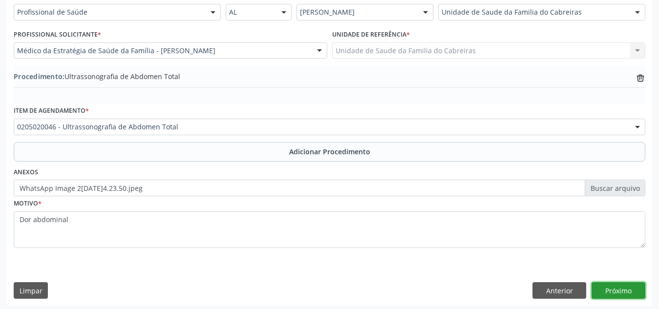
click at [613, 295] on button "Próximo" at bounding box center [619, 291] width 54 height 17
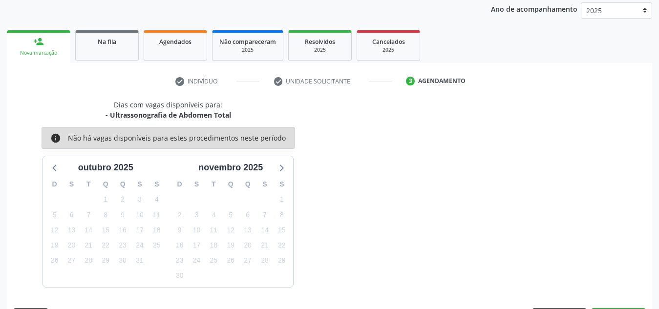
scroll to position [158, 0]
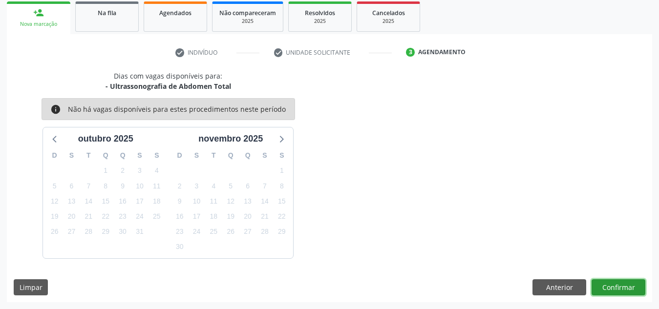
click at [614, 293] on button "Confirmar" at bounding box center [619, 288] width 54 height 17
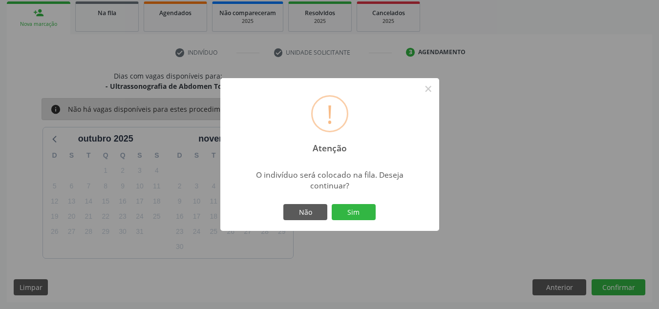
click at [332, 204] on button "Sim" at bounding box center [354, 212] width 44 height 17
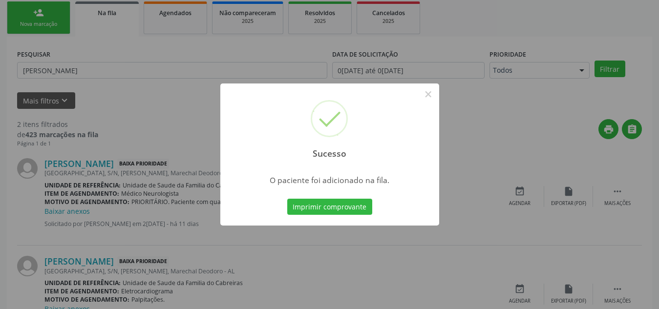
scroll to position [27, 0]
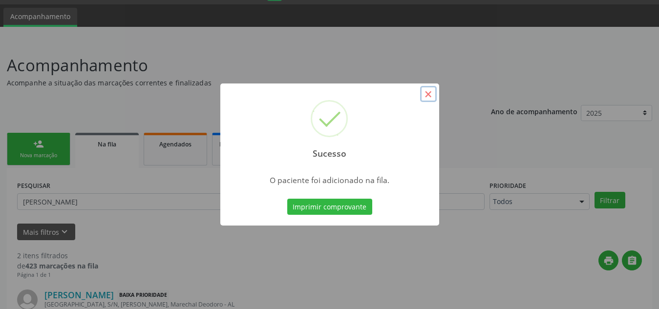
click at [429, 97] on button "×" at bounding box center [428, 94] width 17 height 17
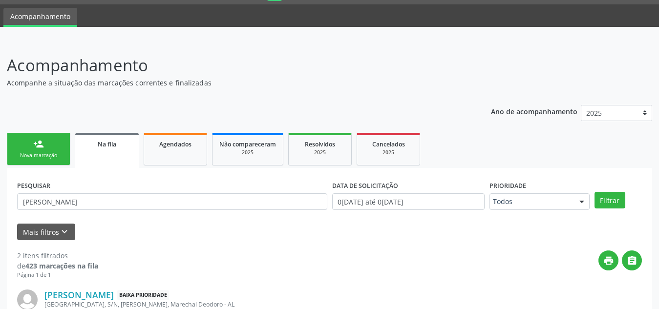
click at [34, 158] on div "Nova marcação" at bounding box center [38, 155] width 49 height 7
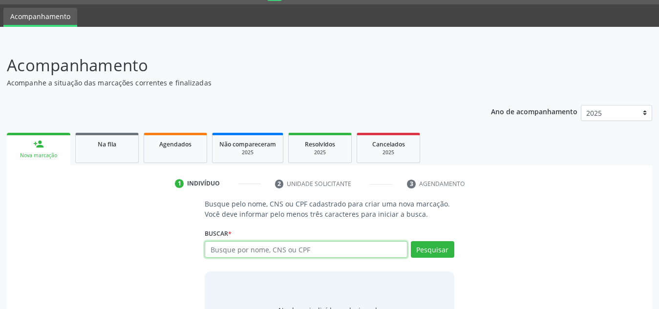
click at [245, 250] on input "text" at bounding box center [306, 250] width 203 height 17
type input "706400659532484"
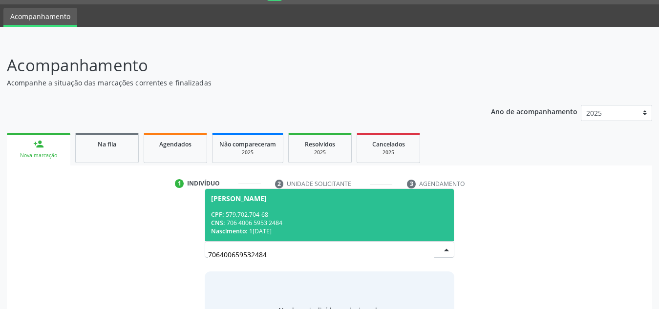
click at [384, 223] on div "CNS: 706 4006 5953 2484" at bounding box center [329, 223] width 237 height 8
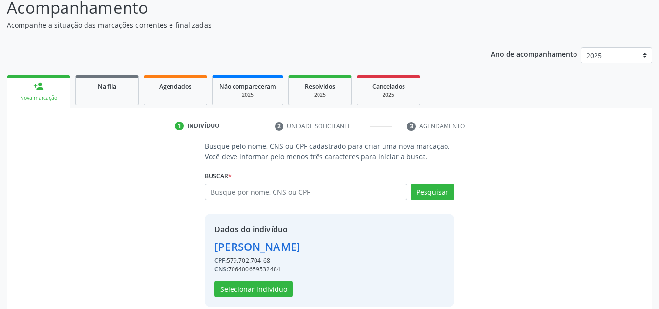
scroll to position [85, 0]
click at [249, 291] on button "Selecionar indivíduo" at bounding box center [254, 289] width 78 height 17
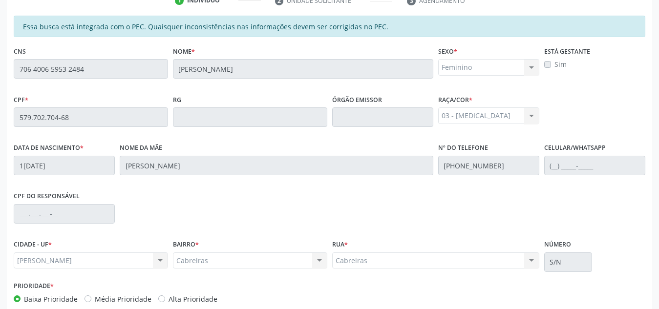
scroll to position [263, 0]
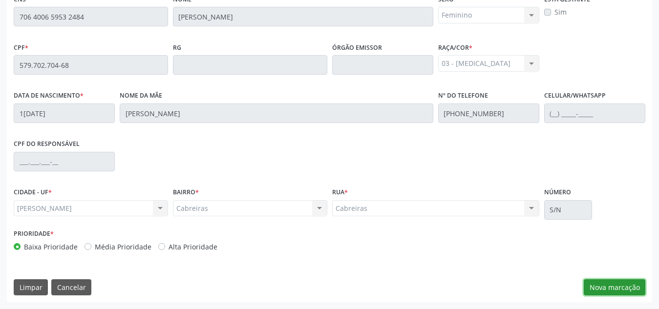
click at [617, 287] on button "Nova marcação" at bounding box center [615, 288] width 62 height 17
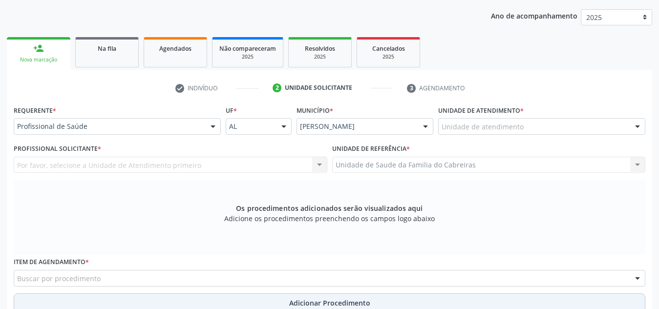
scroll to position [122, 0]
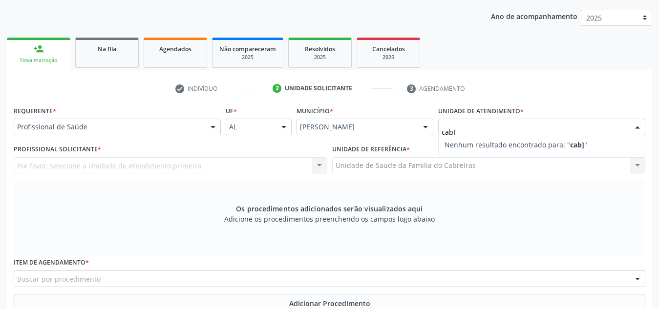
type input "cab"
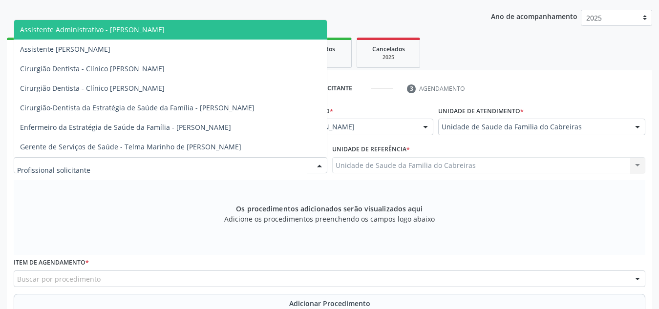
click at [234, 167] on div at bounding box center [171, 165] width 314 height 17
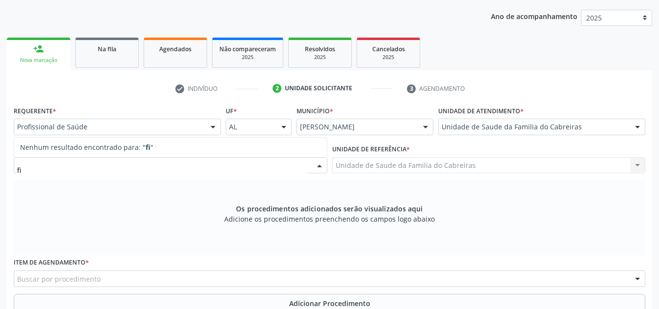
type input "f"
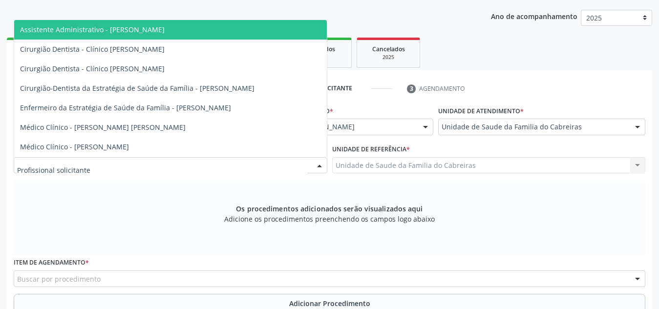
type input "c"
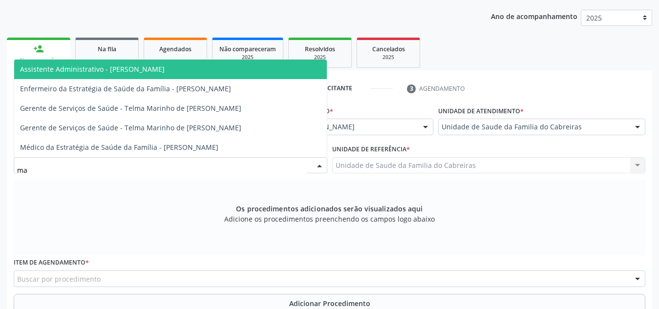
type input "m"
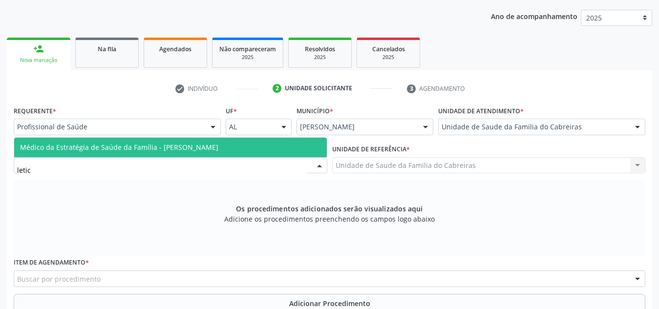
type input "letici"
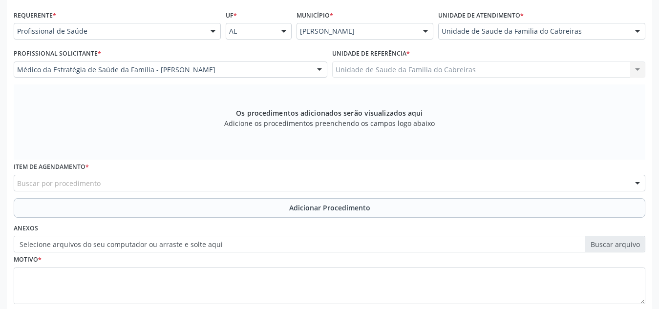
scroll to position [219, 0]
click at [223, 182] on div "Buscar por procedimento" at bounding box center [330, 183] width 632 height 17
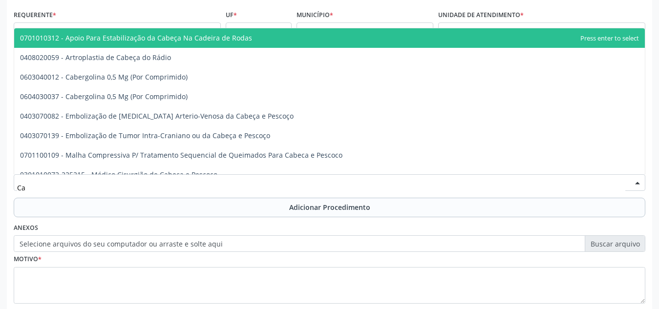
type input "C"
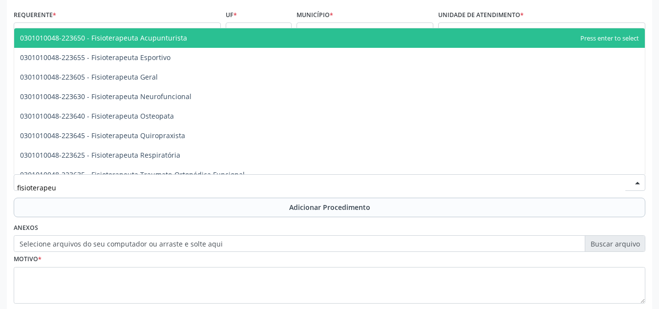
type input "fisioterapeut"
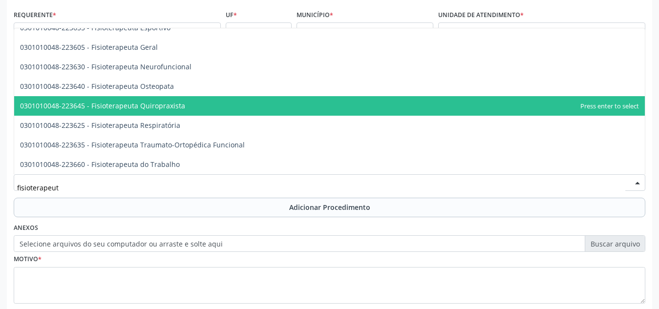
scroll to position [0, 0]
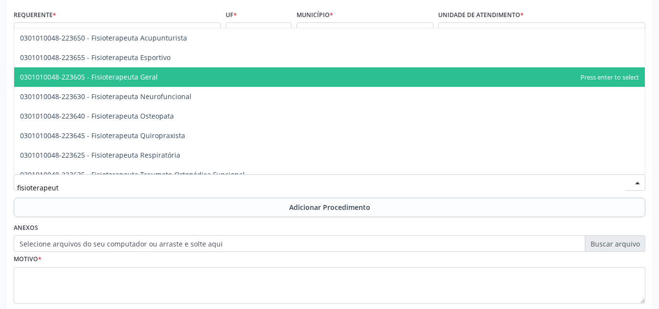
click at [236, 71] on span "0301010048-223605 - Fisioterapeuta Geral" at bounding box center [329, 77] width 631 height 20
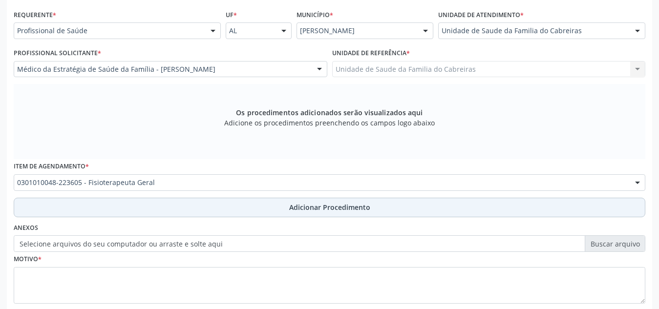
click at [211, 205] on button "Adicionar Procedimento" at bounding box center [330, 208] width 632 height 20
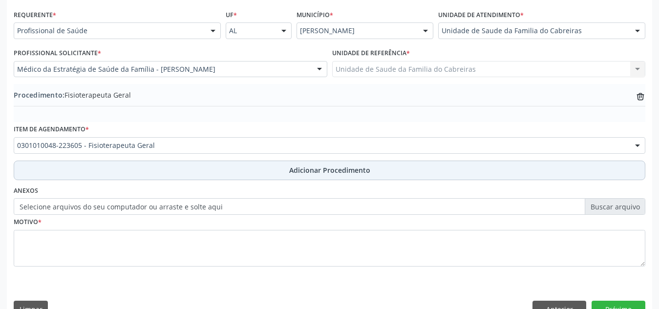
scroll to position [241, 0]
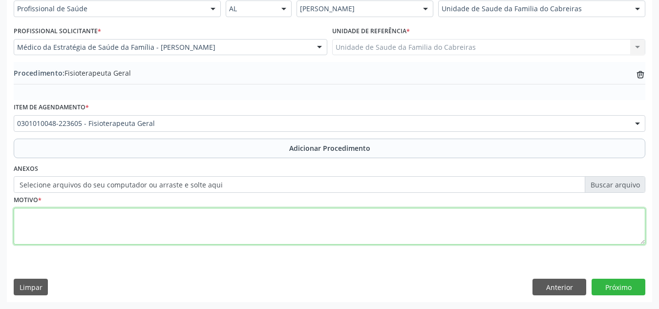
click at [200, 230] on textarea at bounding box center [330, 226] width 632 height 37
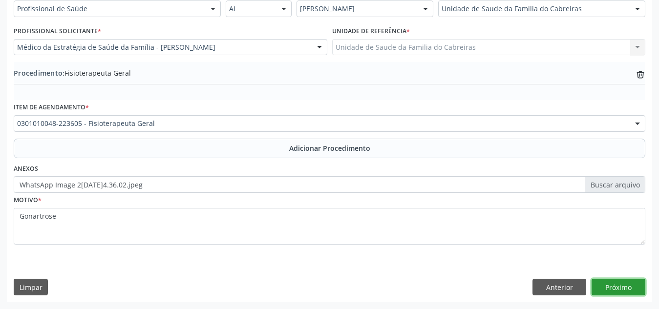
click at [615, 286] on button "Próximo" at bounding box center [619, 287] width 54 height 17
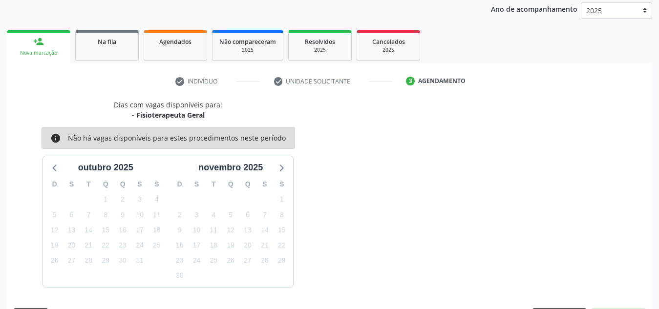
scroll to position [158, 0]
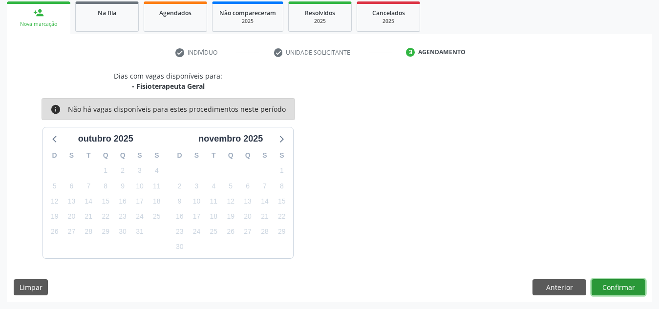
click at [615, 286] on button "Confirmar" at bounding box center [619, 288] width 54 height 17
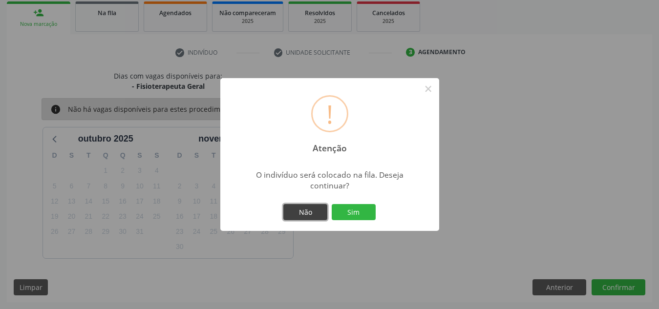
click at [294, 212] on button "Não" at bounding box center [306, 212] width 44 height 17
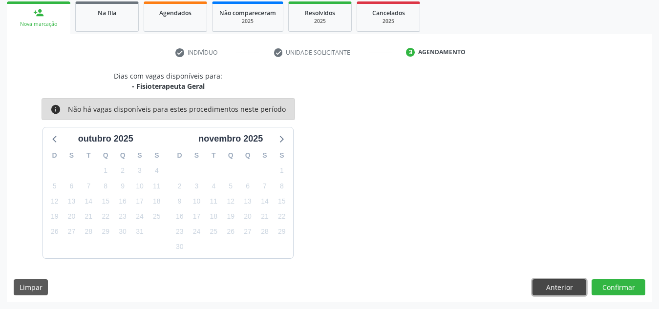
click at [542, 286] on button "Anterior" at bounding box center [560, 288] width 54 height 17
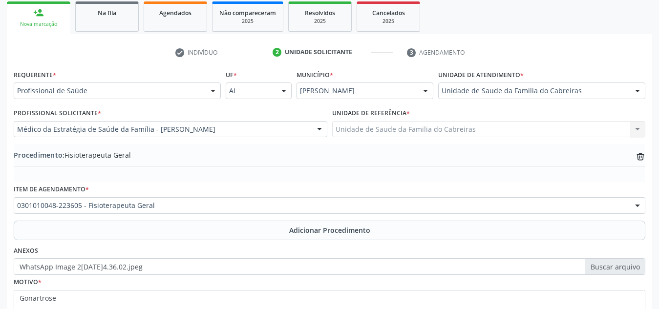
click at [189, 287] on div "Motivo * Gonartrose" at bounding box center [330, 301] width 632 height 52
click at [19, 296] on textarea "Gonartrose" at bounding box center [330, 308] width 632 height 37
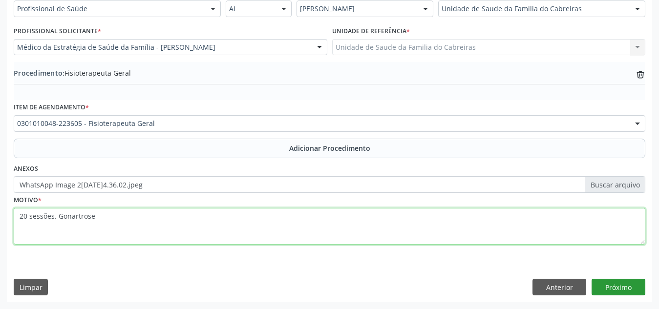
type textarea "20 sessões. Gonartrose"
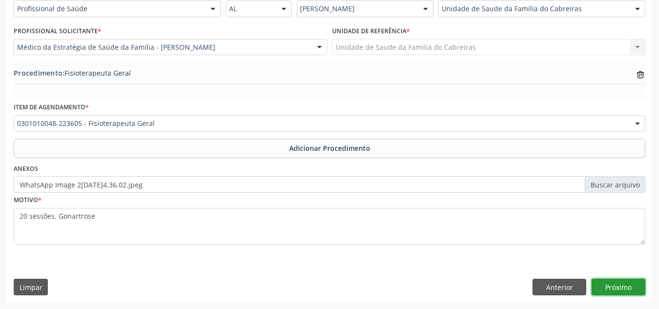
click at [599, 287] on button "Próximo" at bounding box center [619, 287] width 54 height 17
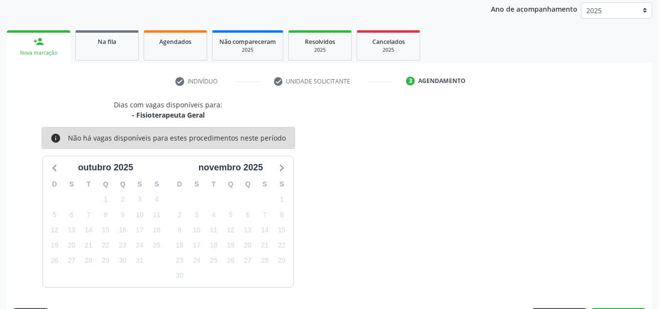
scroll to position [158, 0]
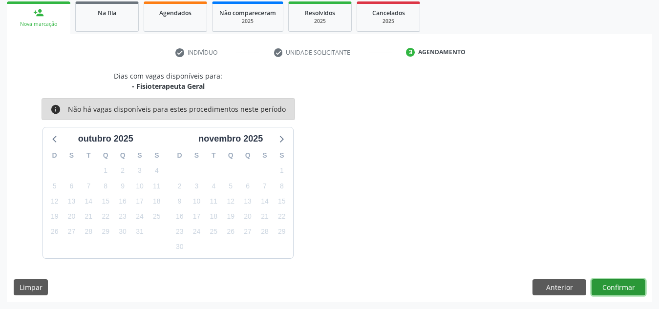
click at [606, 288] on button "Confirmar" at bounding box center [619, 288] width 54 height 17
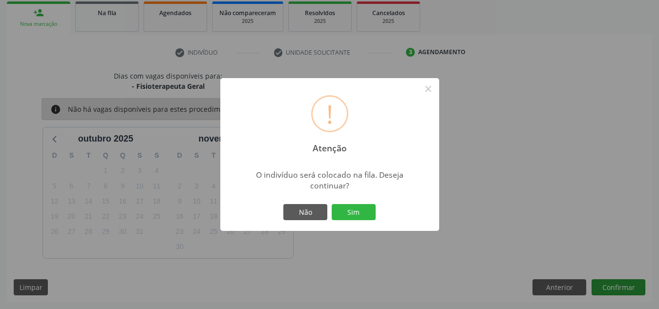
click at [332, 204] on button "Sim" at bounding box center [354, 212] width 44 height 17
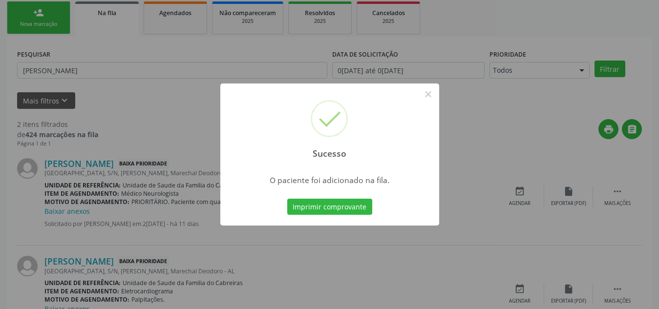
scroll to position [27, 0]
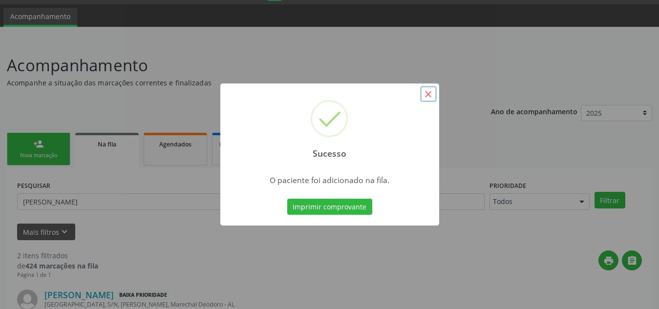
click at [430, 91] on button "×" at bounding box center [428, 94] width 17 height 17
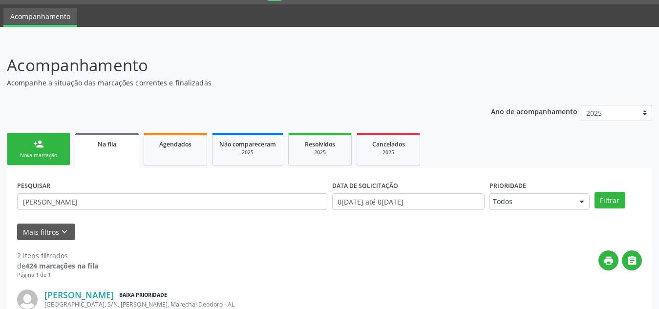
click at [50, 148] on link "person_add Nova marcação" at bounding box center [39, 149] width 64 height 33
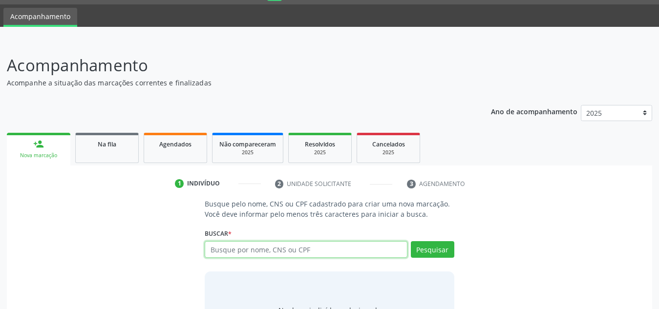
click at [240, 255] on input "text" at bounding box center [306, 250] width 203 height 17
type input "705809435187631"
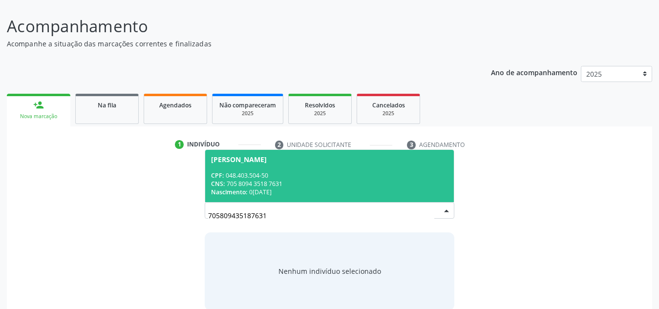
scroll to position [71, 0]
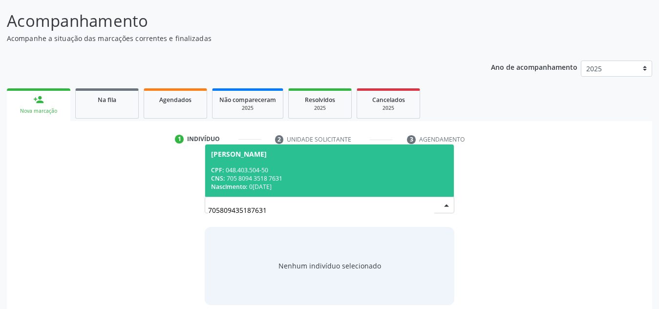
click at [276, 194] on span "[PERSON_NAME] CPF: 048.403.504-50 CNS: 705 8094 3518 7631 Nascimento: 0[DATE]" at bounding box center [329, 171] width 249 height 52
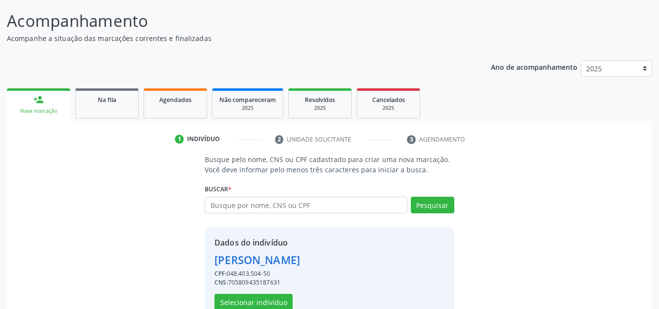
scroll to position [96, 0]
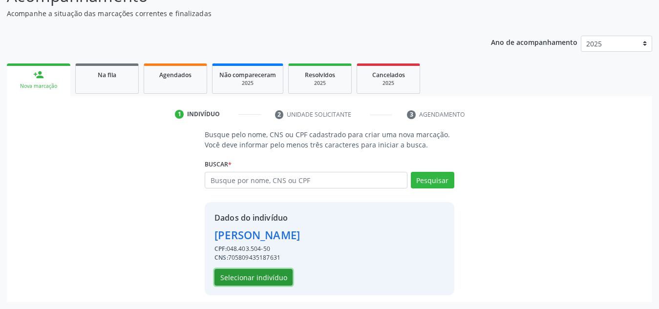
click at [246, 277] on button "Selecionar indivíduo" at bounding box center [254, 277] width 78 height 17
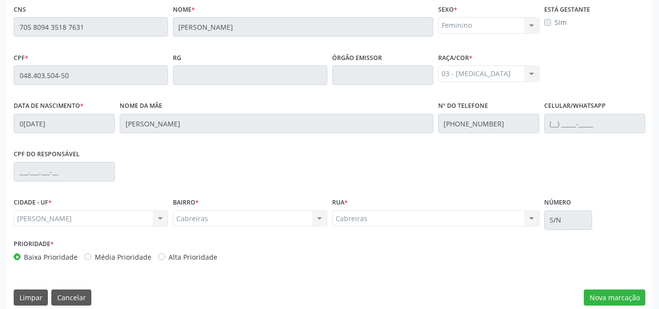
scroll to position [253, 0]
click at [609, 295] on button "Nova marcação" at bounding box center [615, 297] width 62 height 17
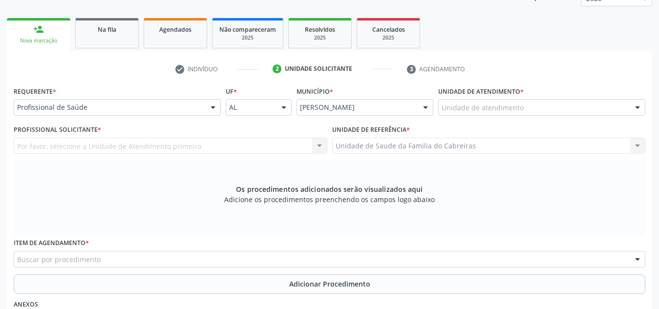
scroll to position [141, 0]
click at [541, 109] on div "Unidade de atendimento" at bounding box center [542, 108] width 207 height 17
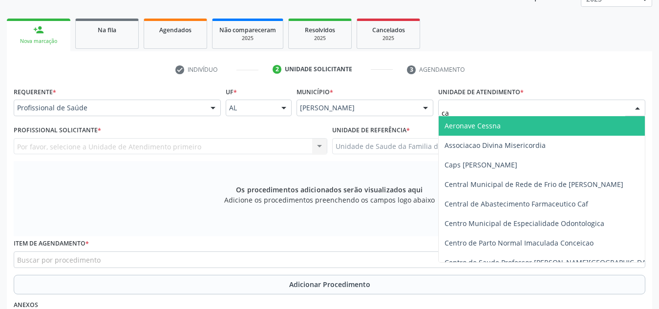
type input "cab"
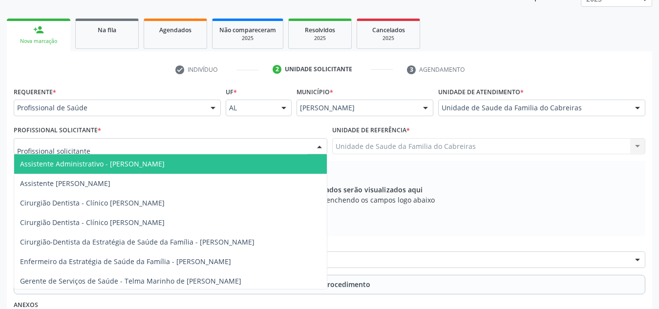
click at [280, 148] on div at bounding box center [171, 146] width 314 height 17
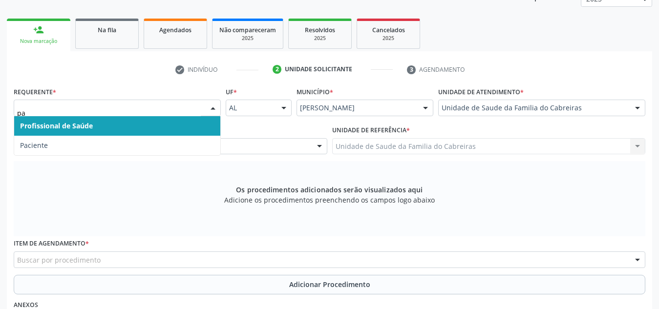
type input "pac"
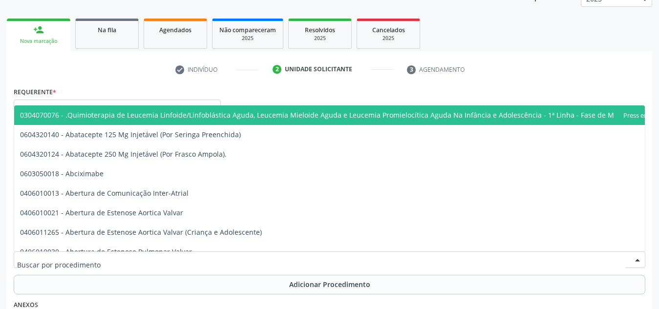
click at [153, 258] on div at bounding box center [330, 260] width 632 height 17
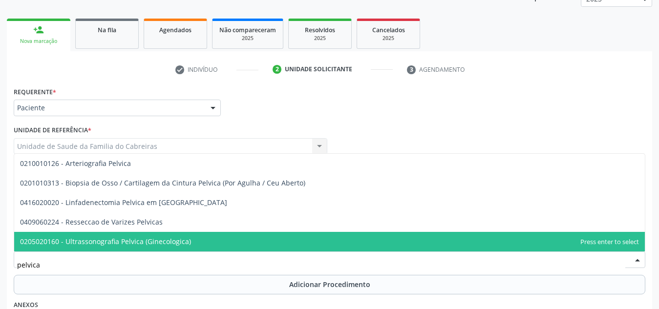
click at [166, 235] on span "0205020160 - Ultrassonografia Pelvica (Ginecologica)" at bounding box center [329, 242] width 631 height 20
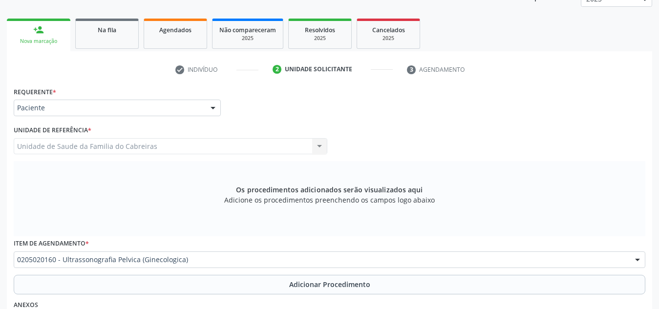
scroll to position [0, 0]
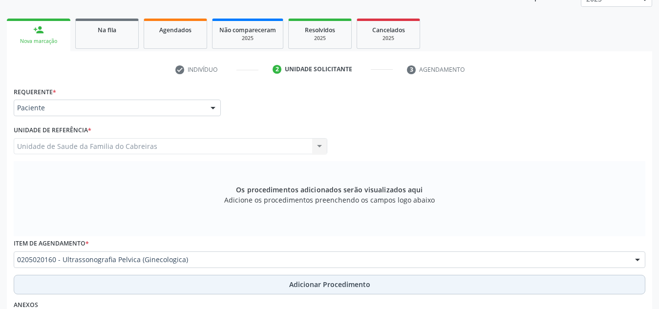
click at [170, 289] on button "Adicionar Procedimento" at bounding box center [330, 285] width 632 height 20
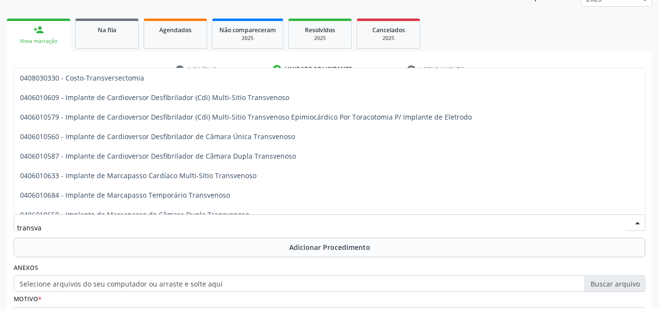
type input "transvag"
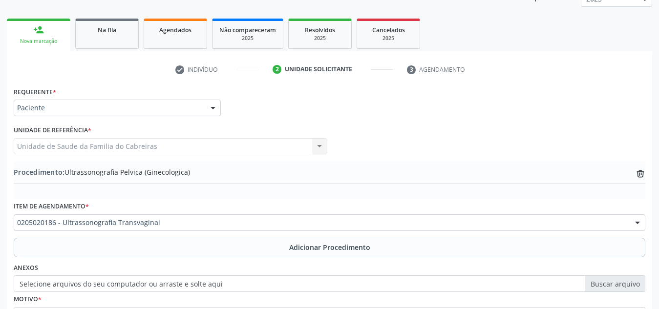
click at [177, 259] on div "Requerente * Paciente Profissional de Saúde Paciente Nenhum resultado encontrad…" at bounding box center [330, 221] width 632 height 273
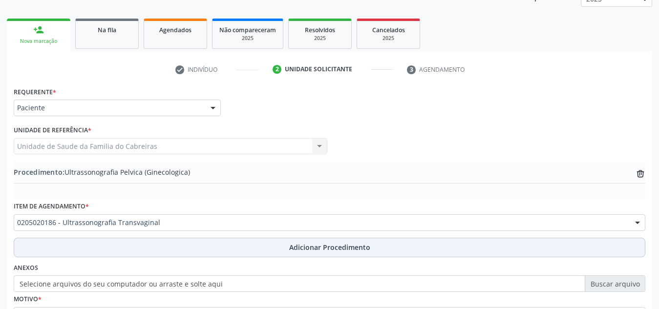
click at [184, 244] on button "Adicionar Procedimento" at bounding box center [330, 248] width 632 height 20
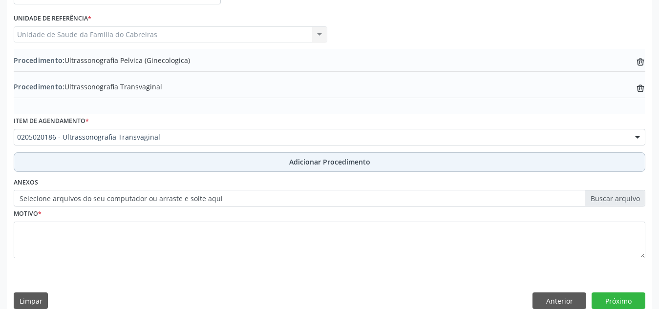
scroll to position [267, 0]
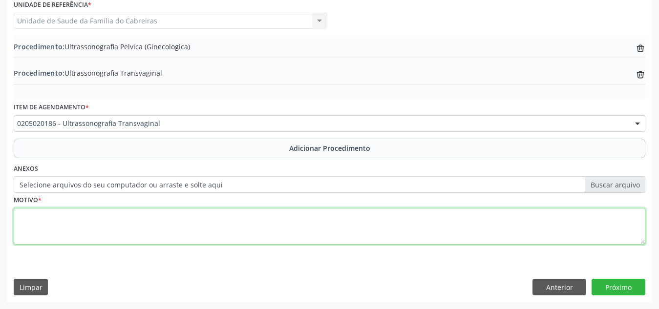
click at [194, 231] on textarea at bounding box center [330, 226] width 632 height 37
type textarea "Avaliação ginecológica"
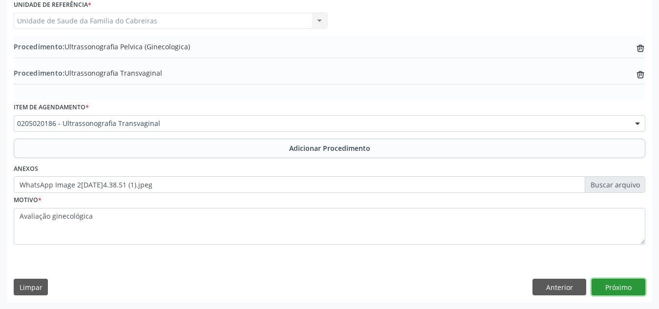
click at [602, 286] on button "Próximo" at bounding box center [619, 287] width 54 height 17
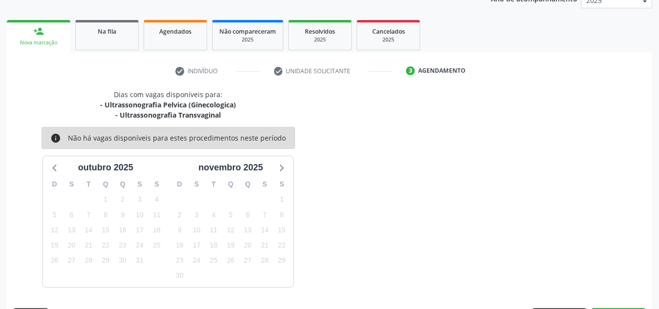
scroll to position [169, 0]
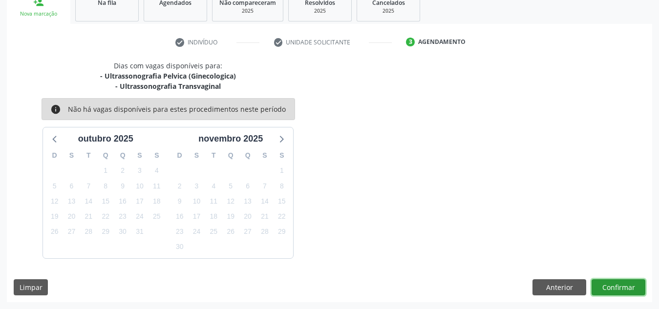
click at [602, 286] on button "Confirmar" at bounding box center [619, 288] width 54 height 17
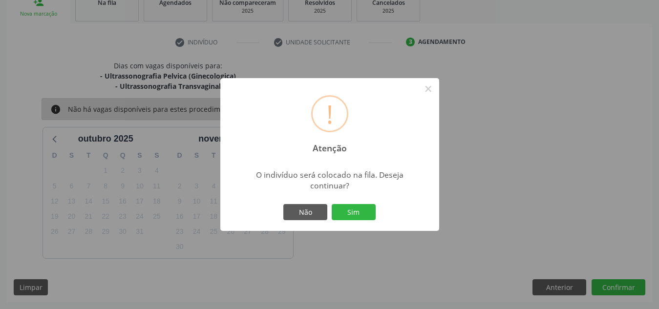
click at [332, 204] on button "Sim" at bounding box center [354, 212] width 44 height 17
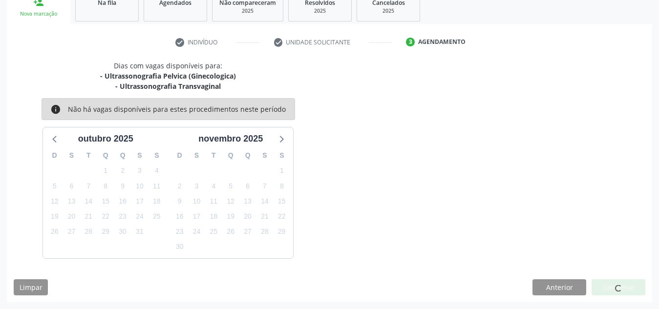
scroll to position [27, 0]
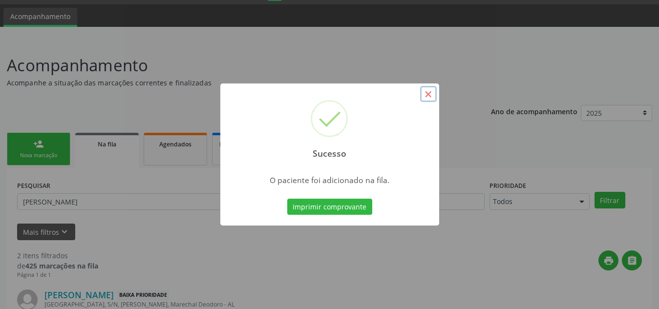
click at [431, 95] on button "×" at bounding box center [428, 94] width 17 height 17
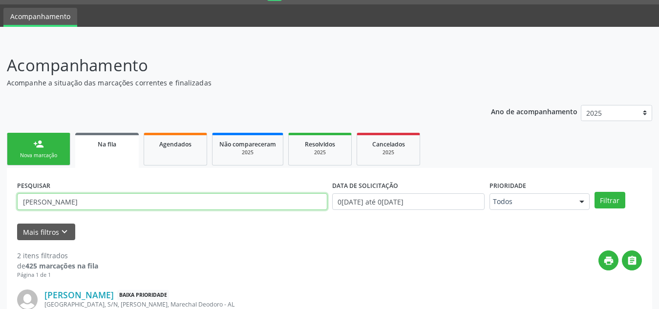
drag, startPoint x: 251, startPoint y: 201, endPoint x: 13, endPoint y: 201, distance: 238.1
type input "[PERSON_NAME]"
click at [595, 192] on button "Filtrar" at bounding box center [610, 200] width 31 height 17
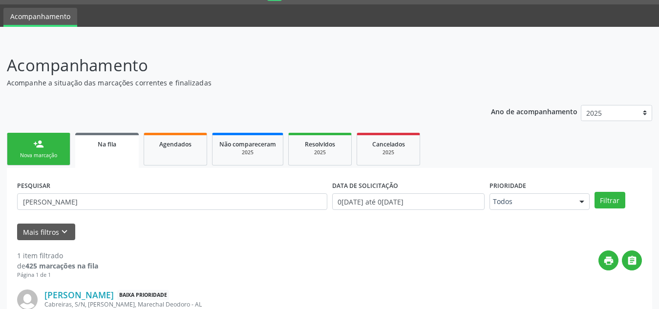
scroll to position [111, 0]
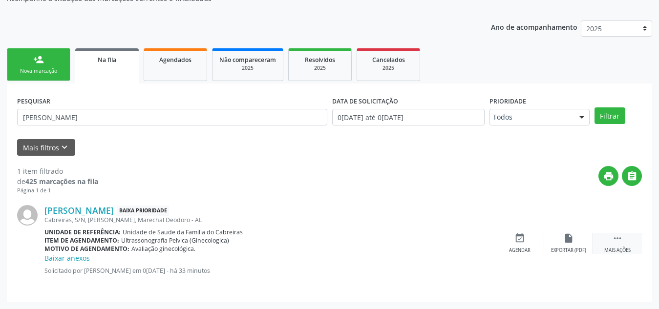
click at [619, 241] on icon "" at bounding box center [618, 238] width 11 height 11
click at [573, 241] on icon "edit" at bounding box center [569, 238] width 11 height 11
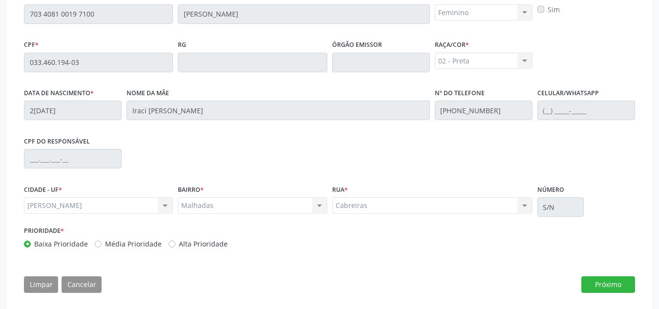
scroll to position [276, 0]
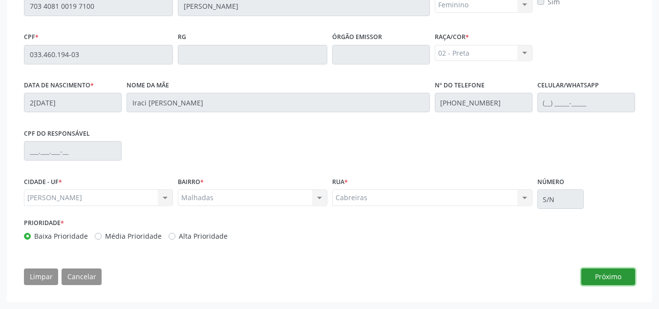
click at [596, 269] on button "Próximo" at bounding box center [609, 277] width 54 height 17
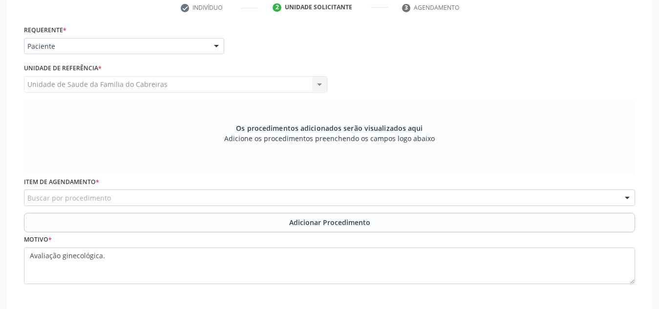
scroll to position [256, 0]
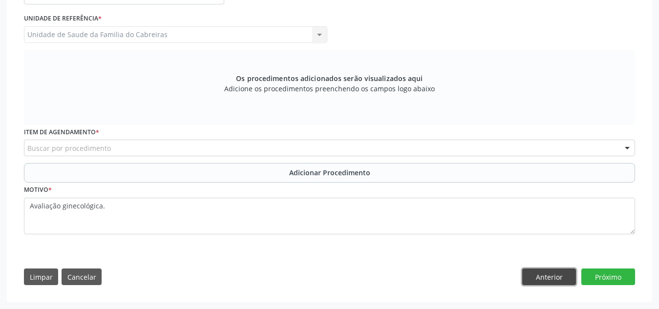
click at [541, 280] on button "Anterior" at bounding box center [550, 277] width 54 height 17
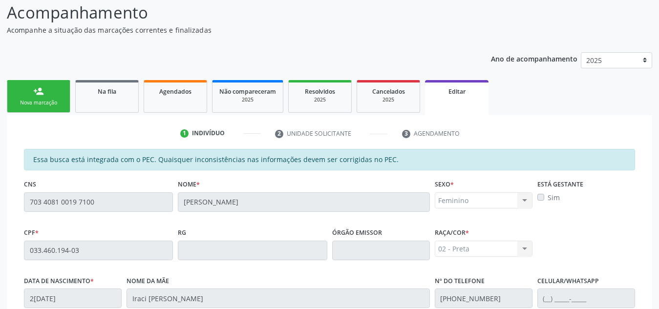
scroll to position [0, 0]
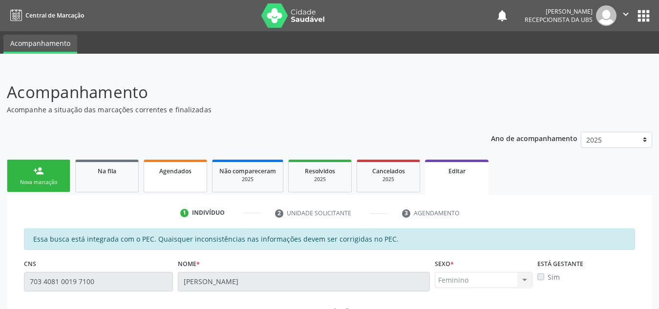
click at [148, 176] on link "Agendados" at bounding box center [176, 176] width 64 height 33
click at [94, 173] on div "Na fila" at bounding box center [107, 171] width 49 height 10
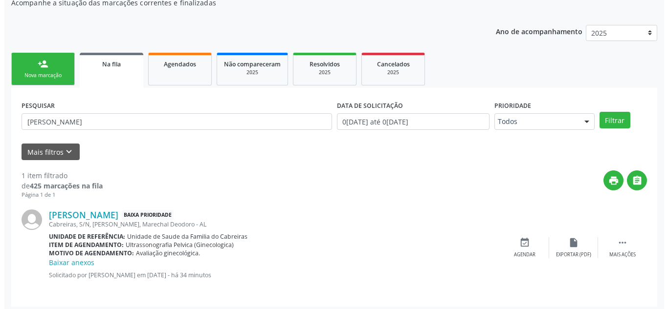
scroll to position [111, 0]
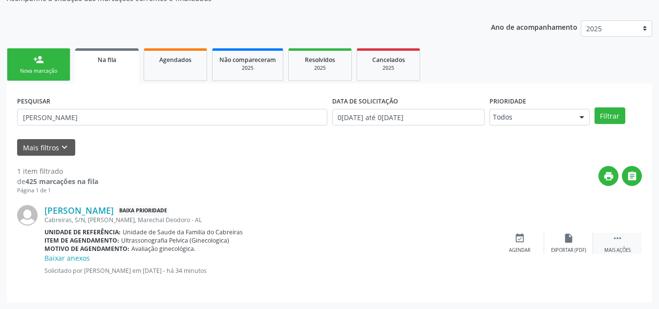
click at [616, 246] on div " Mais ações" at bounding box center [617, 243] width 49 height 21
click at [527, 242] on div "cancel Cancelar" at bounding box center [520, 243] width 49 height 21
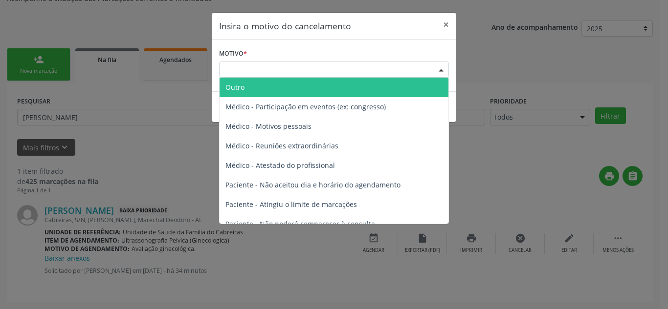
click at [401, 70] on div "Escolha o motivo" at bounding box center [334, 70] width 230 height 17
click at [351, 84] on span "Outro" at bounding box center [334, 88] width 229 height 20
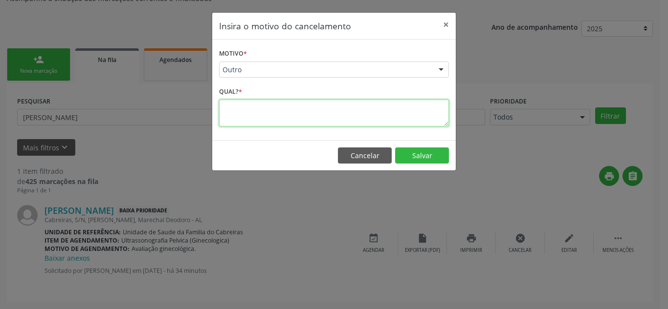
click at [342, 101] on textarea at bounding box center [334, 113] width 230 height 27
type textarea "erro"
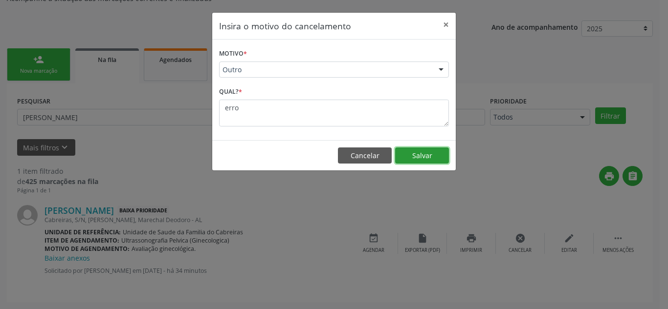
click at [418, 152] on button "Salvar" at bounding box center [422, 156] width 54 height 17
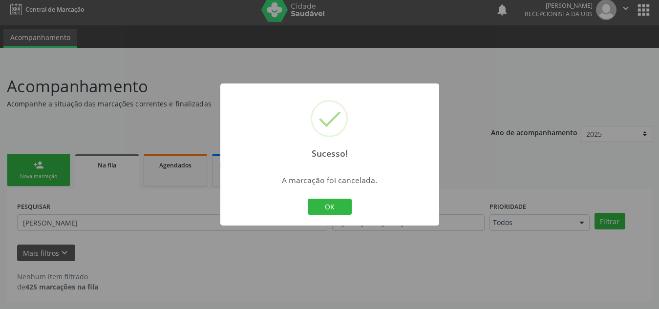
scroll to position [6, 0]
click at [322, 212] on button "OK" at bounding box center [330, 207] width 44 height 17
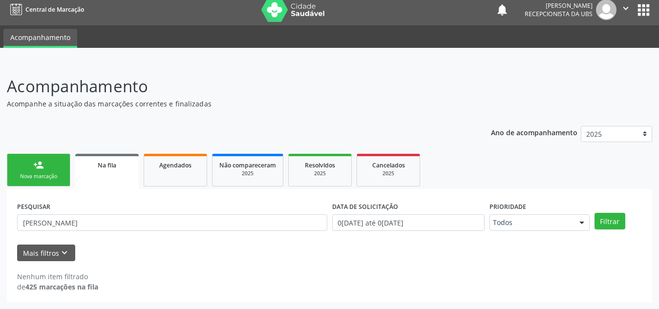
click at [50, 177] on div "Nova marcação" at bounding box center [38, 176] width 49 height 7
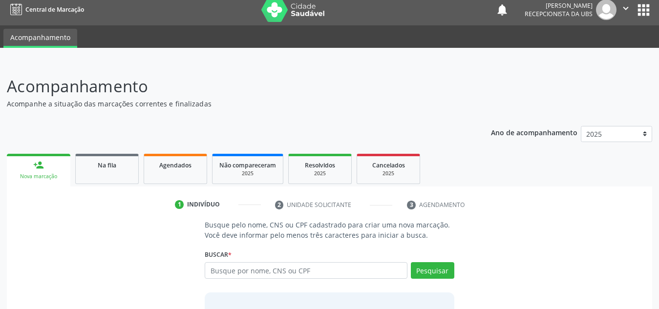
scroll to position [81, 0]
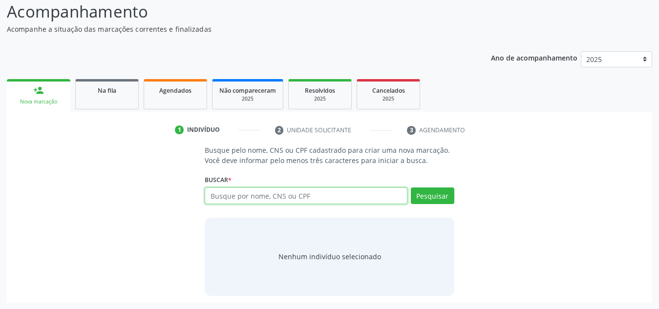
click at [314, 201] on input "text" at bounding box center [306, 196] width 203 height 17
type input "703408100197100"
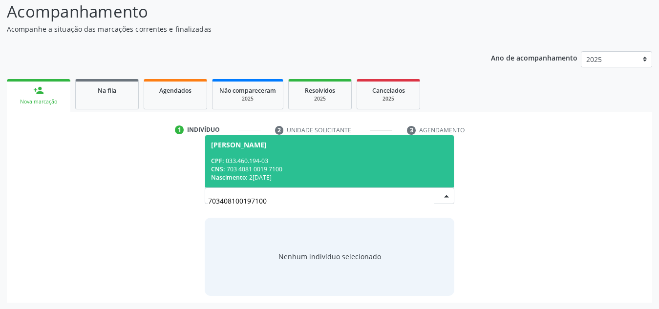
scroll to position [81, 0]
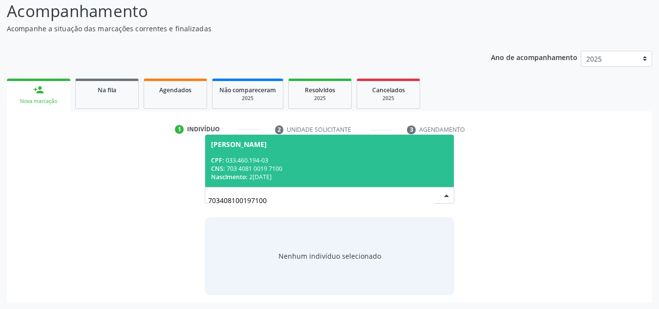
click at [325, 166] on div "CNS: 703 4081 0019 7100" at bounding box center [329, 169] width 237 height 8
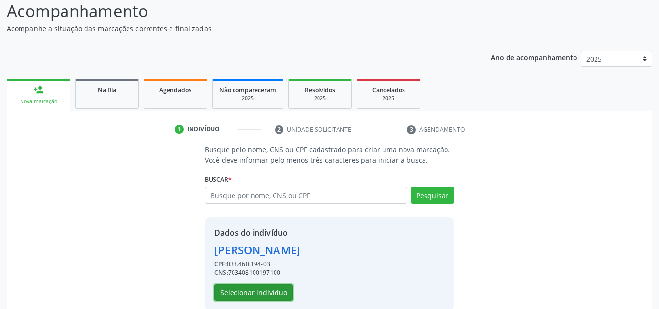
click at [274, 288] on button "Selecionar indivíduo" at bounding box center [254, 293] width 78 height 17
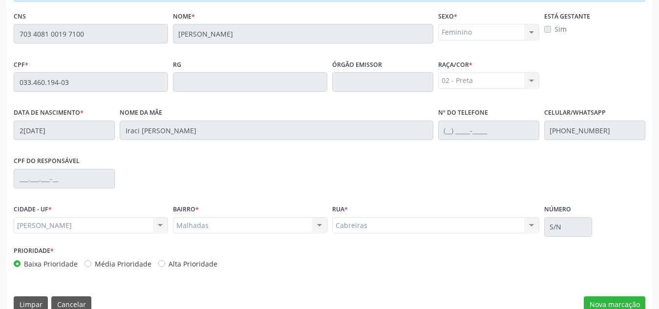
scroll to position [263, 0]
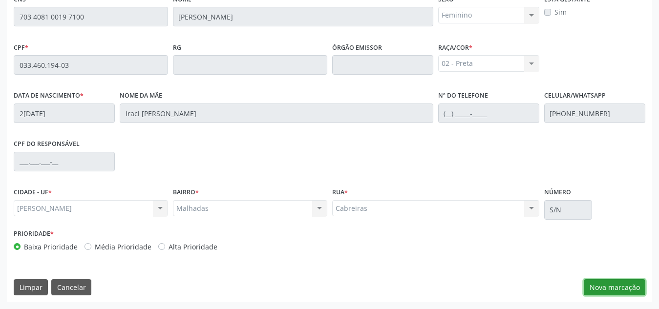
click at [596, 280] on button "Nova marcação" at bounding box center [615, 288] width 62 height 17
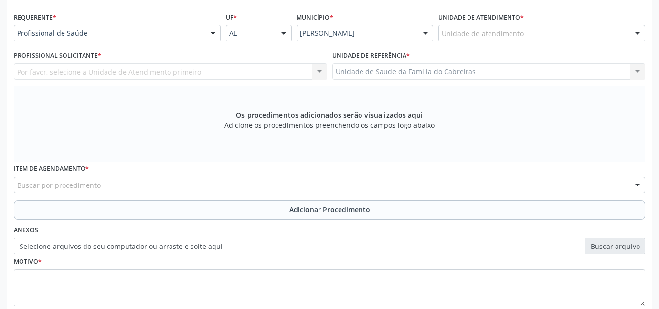
scroll to position [216, 0]
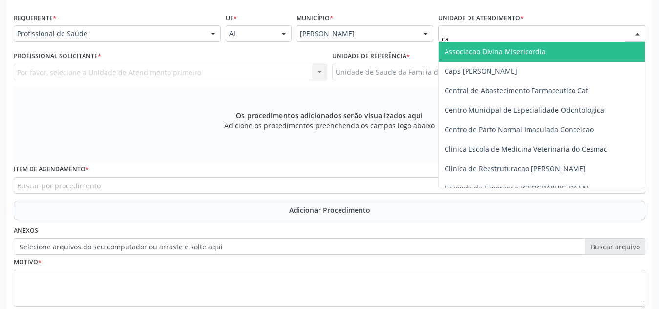
type input "cab"
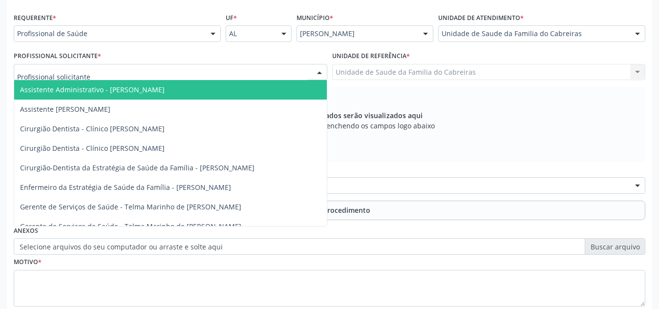
click at [219, 68] on div at bounding box center [171, 72] width 314 height 17
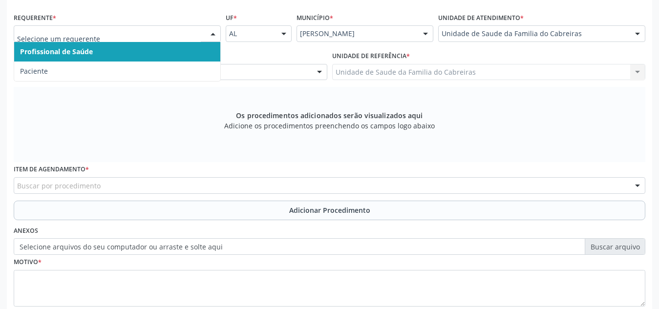
click at [169, 25] on div at bounding box center [117, 33] width 207 height 17
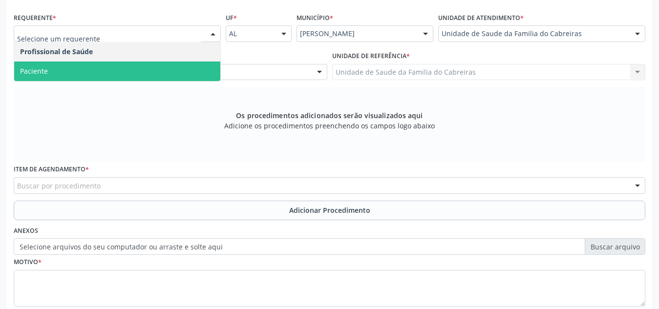
click at [161, 77] on span "Paciente" at bounding box center [117, 72] width 206 height 20
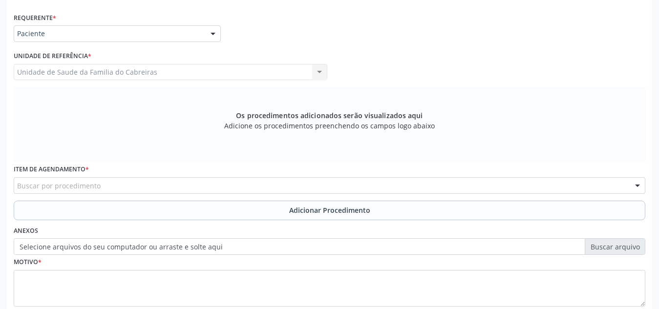
click at [179, 176] on div "Item de agendamento * Buscar por procedimento 0304070076 - .Quimioterapia de Le…" at bounding box center [330, 177] width 632 height 31
click at [179, 188] on div "Buscar por procedimento" at bounding box center [330, 185] width 632 height 17
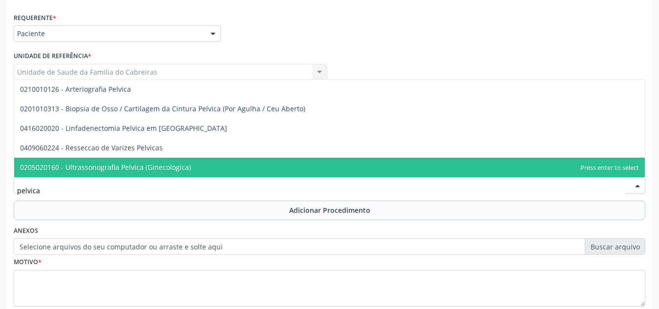
type input "pelvica"
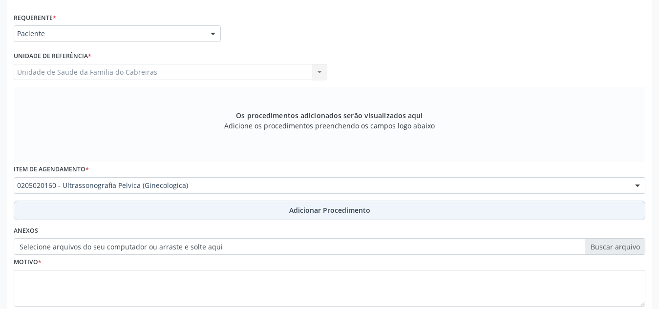
click at [172, 209] on button "Adicionar Procedimento" at bounding box center [330, 211] width 632 height 20
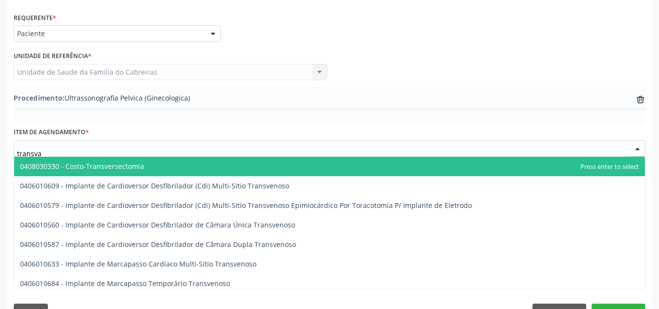
type input "transvag"
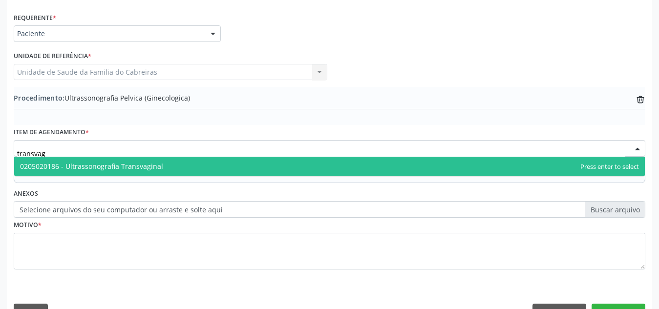
click at [205, 166] on span "0205020186 - Ultrassonografia Transvaginal" at bounding box center [329, 167] width 631 height 20
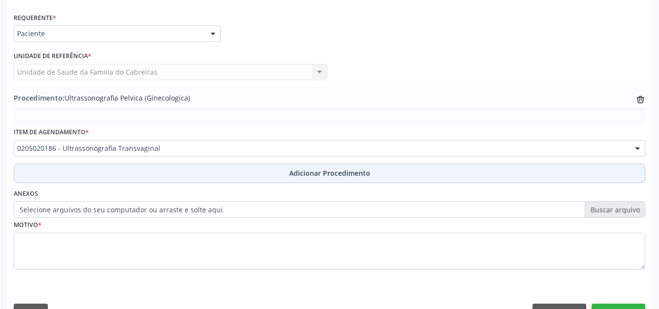
click at [245, 180] on button "Adicionar Procedimento" at bounding box center [330, 174] width 632 height 20
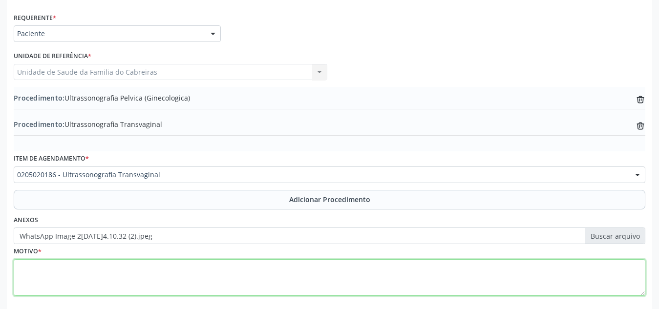
click at [129, 269] on textarea at bounding box center [330, 278] width 632 height 37
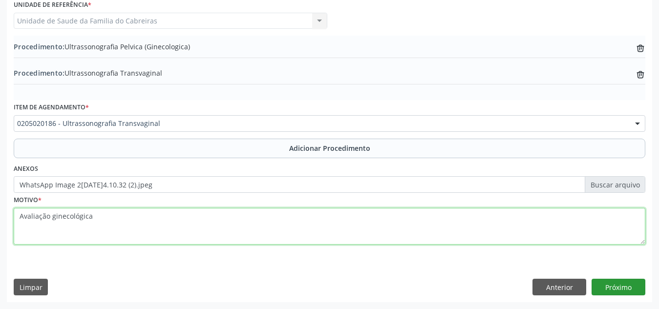
type textarea "Avaliação ginecológica"
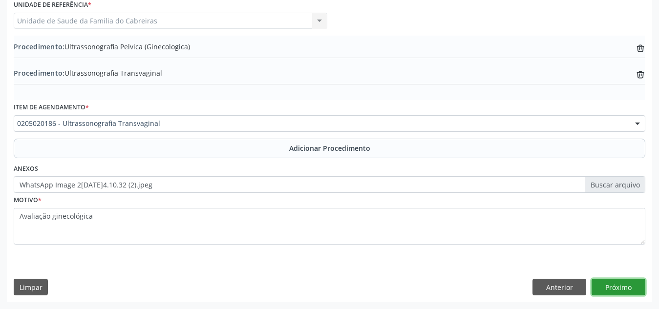
click at [614, 291] on button "Próximo" at bounding box center [619, 287] width 54 height 17
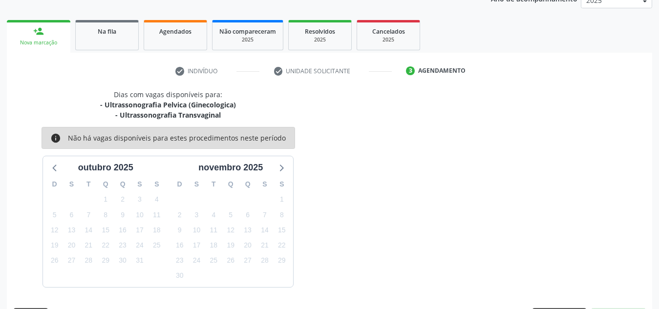
scroll to position [169, 0]
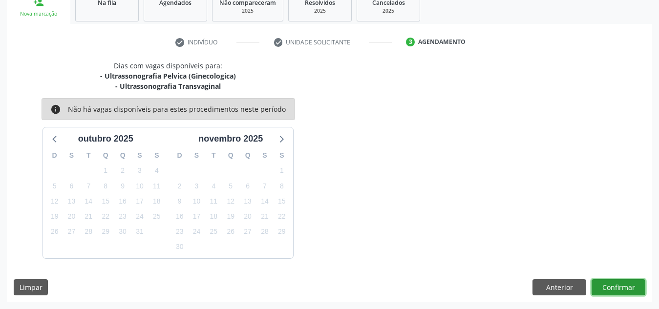
click at [614, 291] on button "Confirmar" at bounding box center [619, 288] width 54 height 17
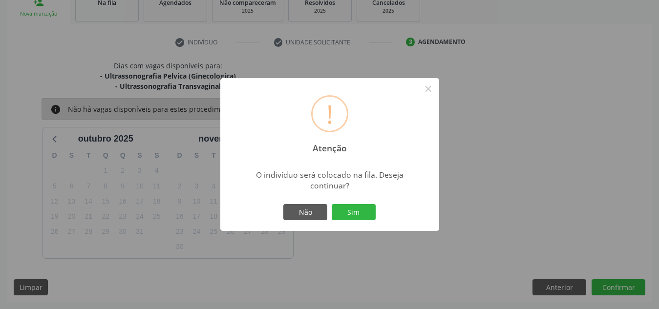
click at [332, 204] on button "Sim" at bounding box center [354, 212] width 44 height 17
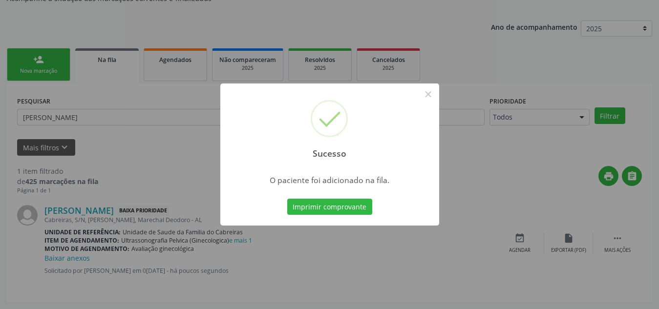
scroll to position [27, 0]
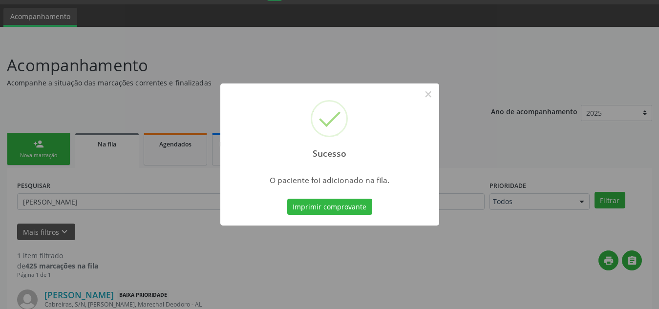
click at [614, 291] on div "Sucesso × O paciente foi adicionado na fila. Imprimir comprovante Cancel" at bounding box center [329, 154] width 659 height 309
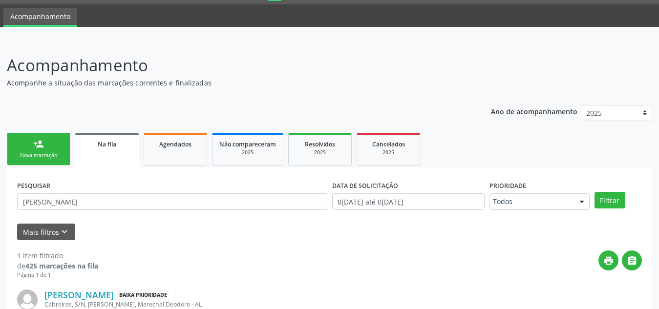
click at [31, 151] on link "person_add Nova marcação" at bounding box center [39, 149] width 64 height 33
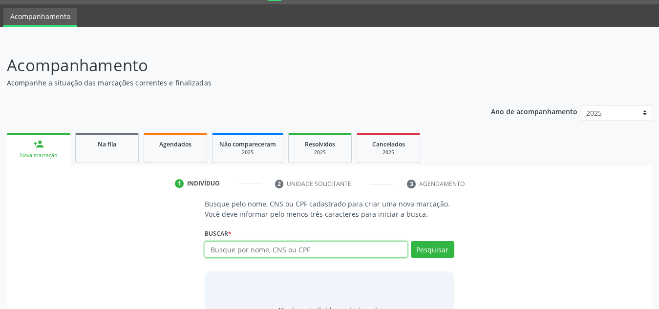
click at [242, 253] on input "text" at bounding box center [306, 250] width 203 height 17
type input "705809435187631"
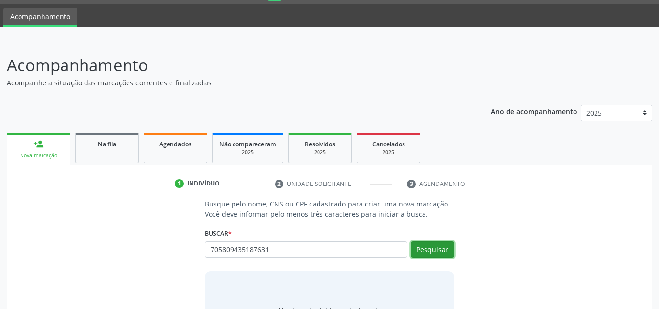
click at [447, 255] on button "Pesquisar" at bounding box center [433, 250] width 44 height 17
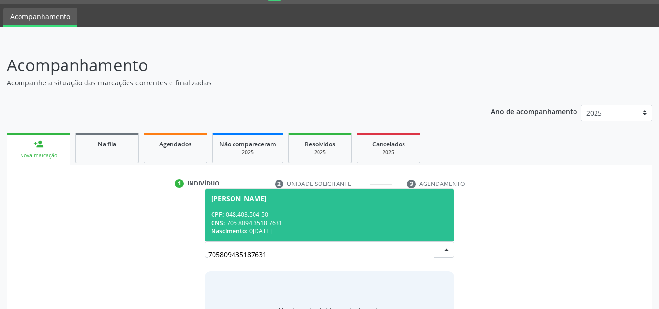
click at [302, 211] on div "CPF: 048.403.504-50" at bounding box center [329, 215] width 237 height 8
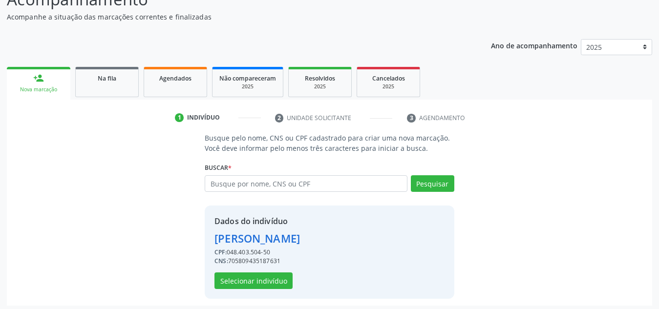
scroll to position [96, 0]
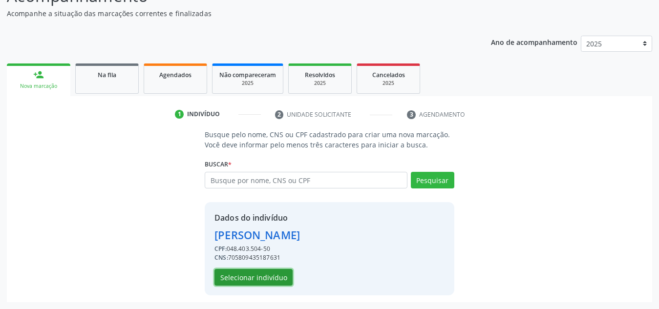
click at [270, 279] on button "Selecionar indivíduo" at bounding box center [254, 277] width 78 height 17
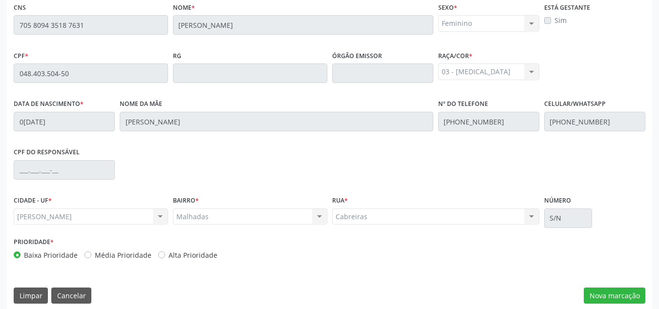
scroll to position [255, 0]
click at [617, 289] on button "Nova marcação" at bounding box center [615, 295] width 62 height 17
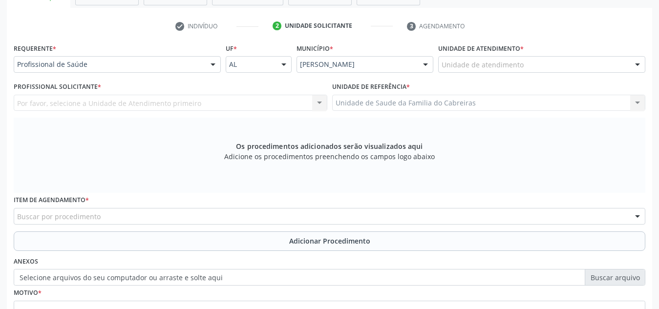
scroll to position [184, 0]
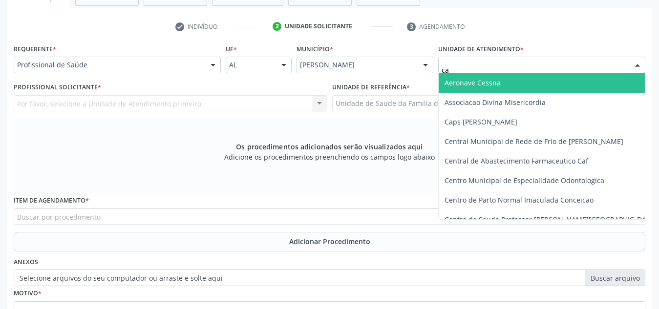
type input "cab"
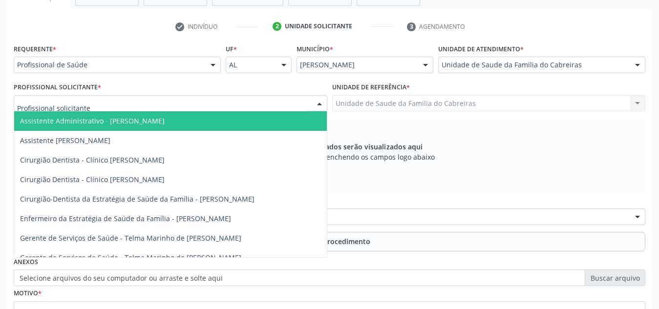
click at [291, 107] on div at bounding box center [171, 103] width 314 height 17
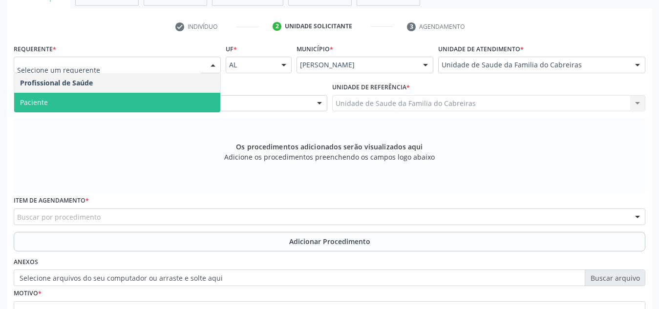
click at [158, 100] on span "Paciente" at bounding box center [117, 103] width 206 height 20
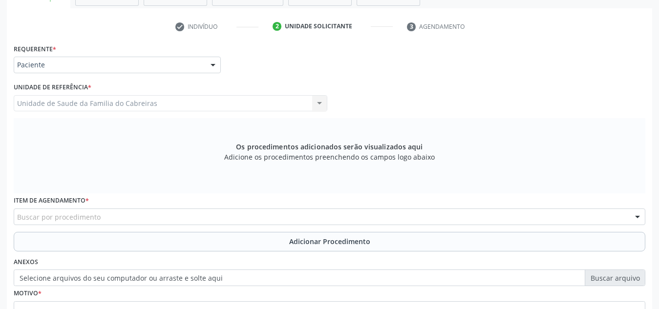
click at [144, 213] on div "Buscar por procedimento" at bounding box center [330, 217] width 632 height 17
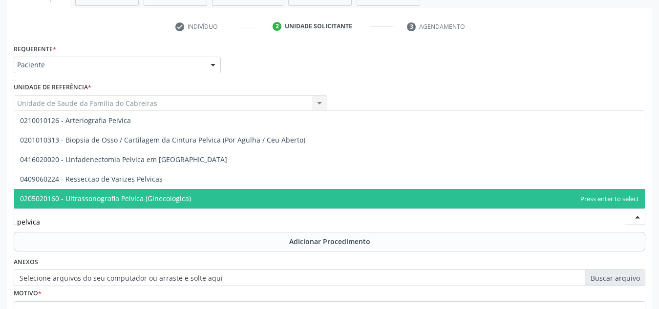
click at [163, 194] on span "0205020160 - Ultrassonografia Pelvica (Ginecologica)" at bounding box center [105, 198] width 171 height 9
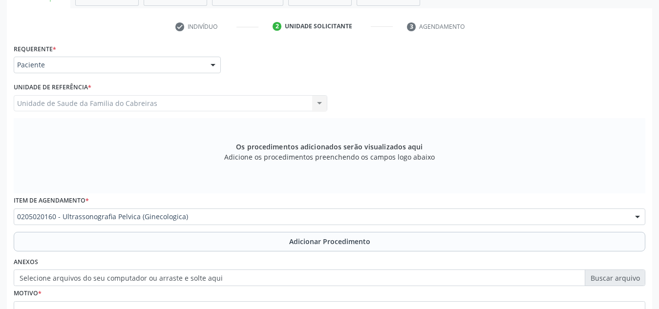
click at [159, 243] on button "Adicionar Procedimento" at bounding box center [330, 242] width 632 height 20
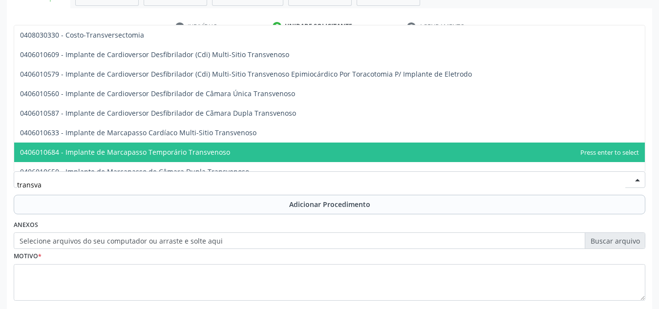
type input "transvag"
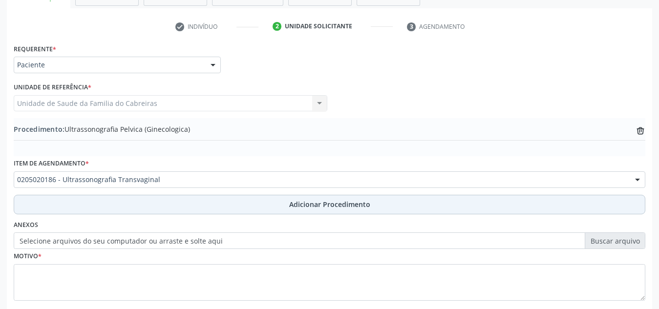
click at [260, 207] on button "Adicionar Procedimento" at bounding box center [330, 205] width 632 height 20
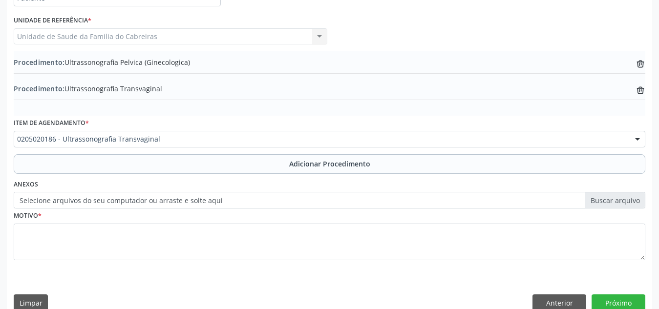
scroll to position [254, 0]
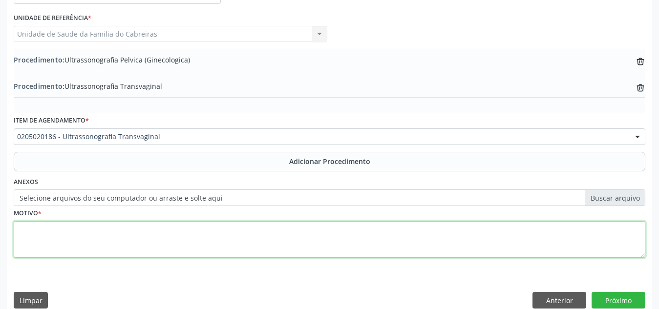
click at [245, 246] on textarea at bounding box center [330, 239] width 632 height 37
type textarea "Avaliação ginecológica"
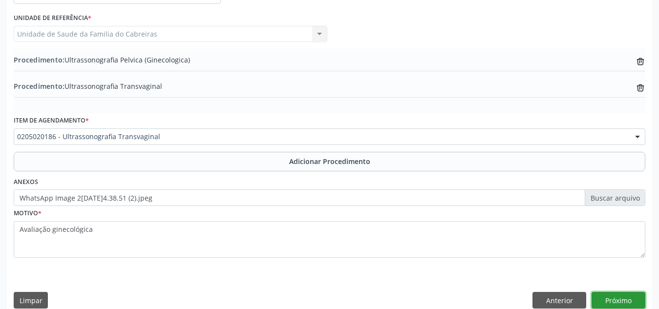
click at [609, 296] on button "Próximo" at bounding box center [619, 300] width 54 height 17
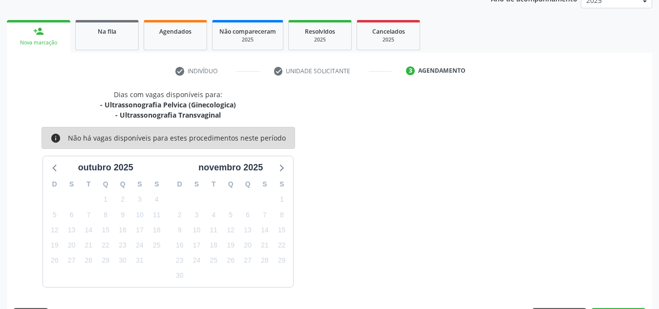
scroll to position [169, 0]
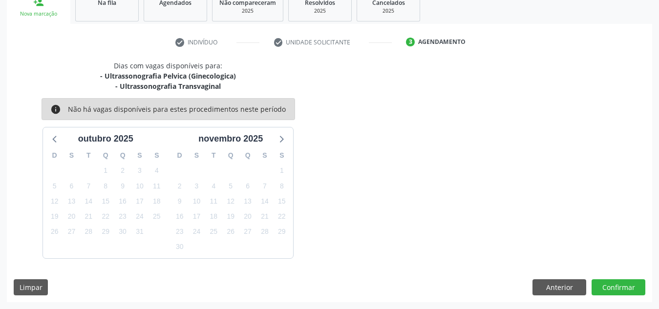
click at [609, 296] on div "Dias com vagas disponíveis para: - Ultrassonografia Pelvica (Ginecologica) - Ul…" at bounding box center [330, 182] width 646 height 242
click at [610, 288] on button "Confirmar" at bounding box center [619, 288] width 54 height 17
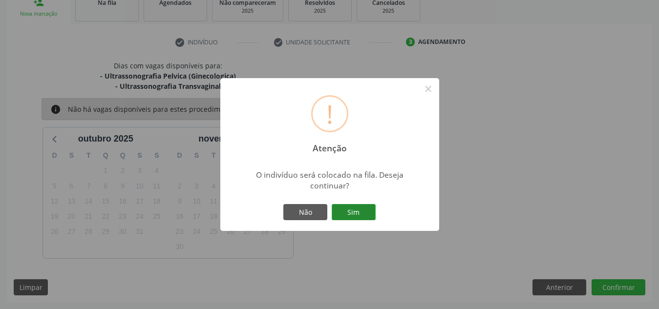
click at [366, 211] on button "Sim" at bounding box center [354, 212] width 44 height 17
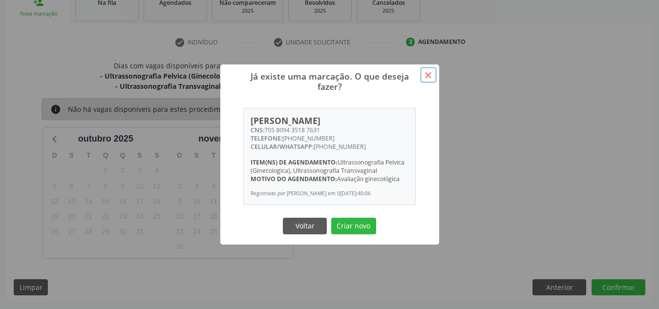
click at [429, 69] on button "×" at bounding box center [428, 75] width 17 height 17
